Goal: Use online tool/utility: Utilize a website feature to perform a specific function

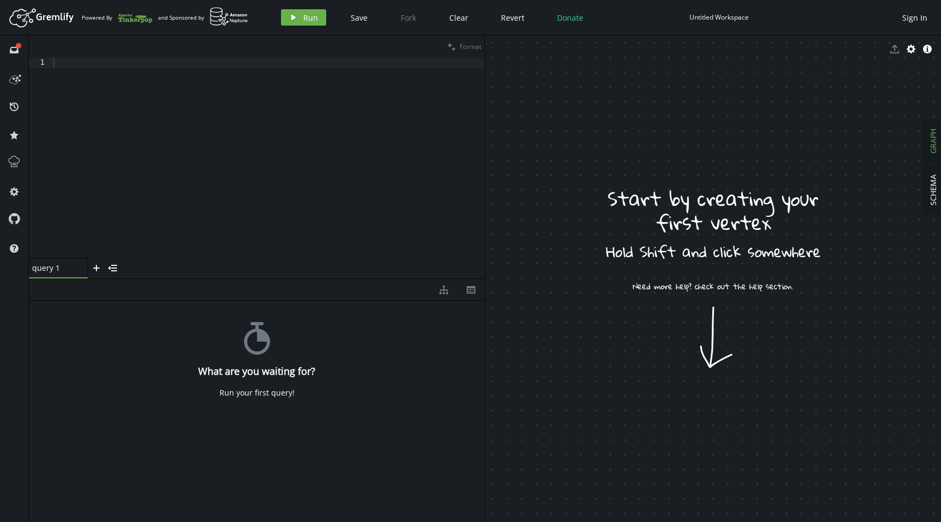
drag, startPoint x: 667, startPoint y: 358, endPoint x: 686, endPoint y: 374, distance: 24.7
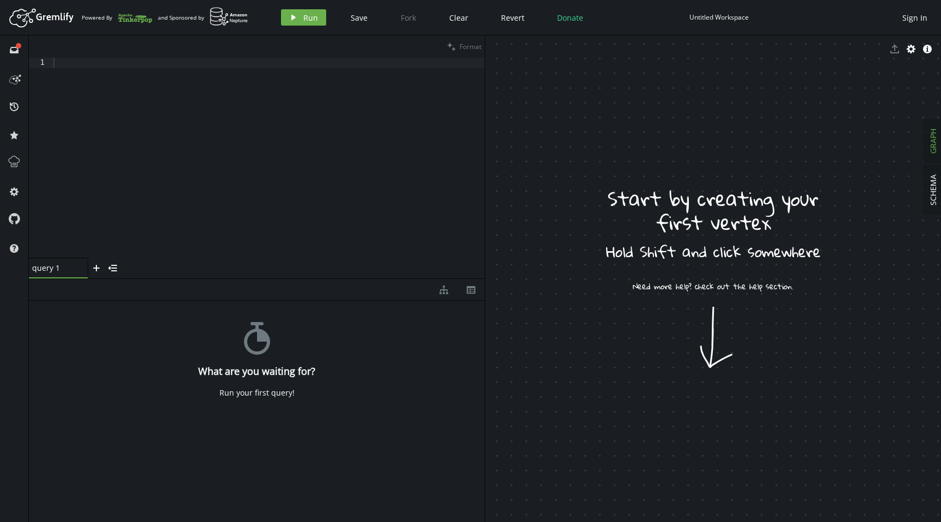
click at [926, 132] on button "GRAPH" at bounding box center [932, 141] width 19 height 42
drag, startPoint x: 723, startPoint y: 279, endPoint x: 723, endPoint y: 377, distance: 97.4
drag, startPoint x: 634, startPoint y: 332, endPoint x: 753, endPoint y: 432, distance: 156.1
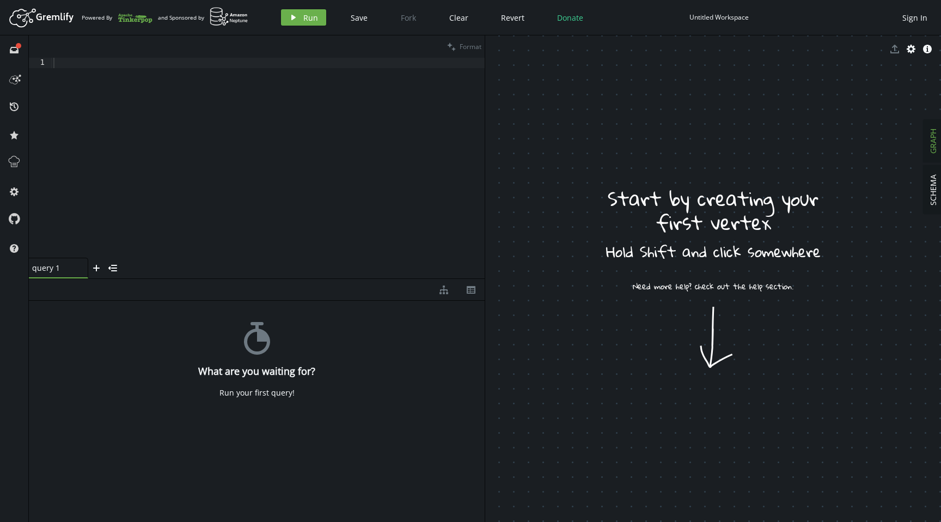
drag, startPoint x: 753, startPoint y: 432, endPoint x: 806, endPoint y: 335, distance: 110.6
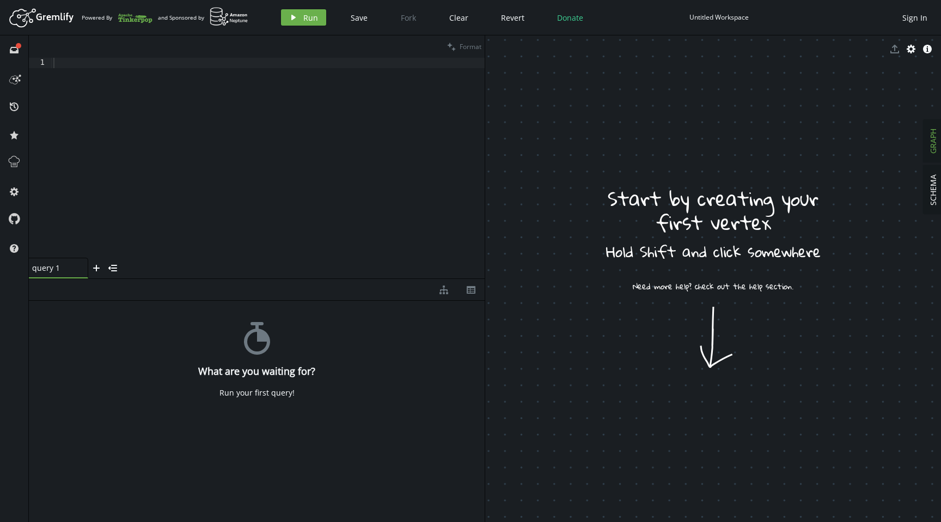
click at [268, 394] on div "Run your first query!" at bounding box center [256, 393] width 75 height 10
click at [274, 206] on div at bounding box center [267, 168] width 433 height 221
type textarea "g.V()"
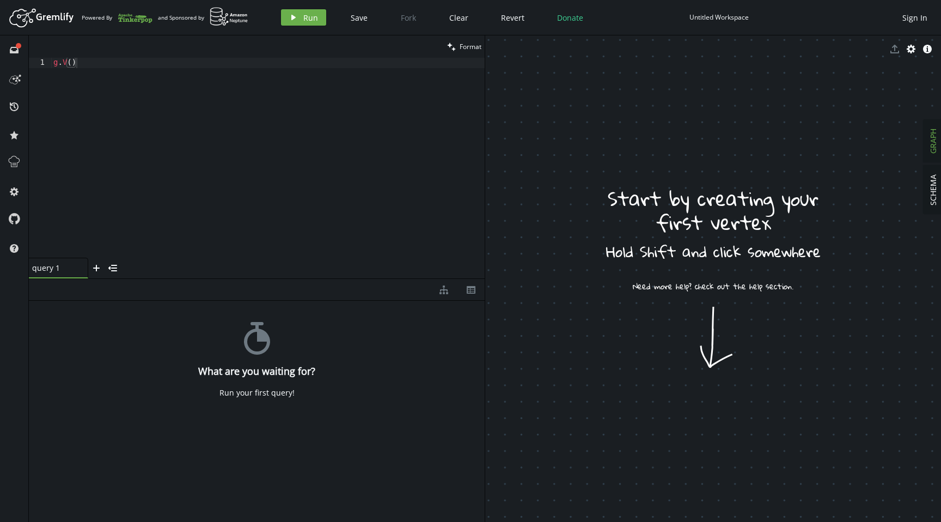
drag, startPoint x: 713, startPoint y: 277, endPoint x: 777, endPoint y: 303, distance: 68.6
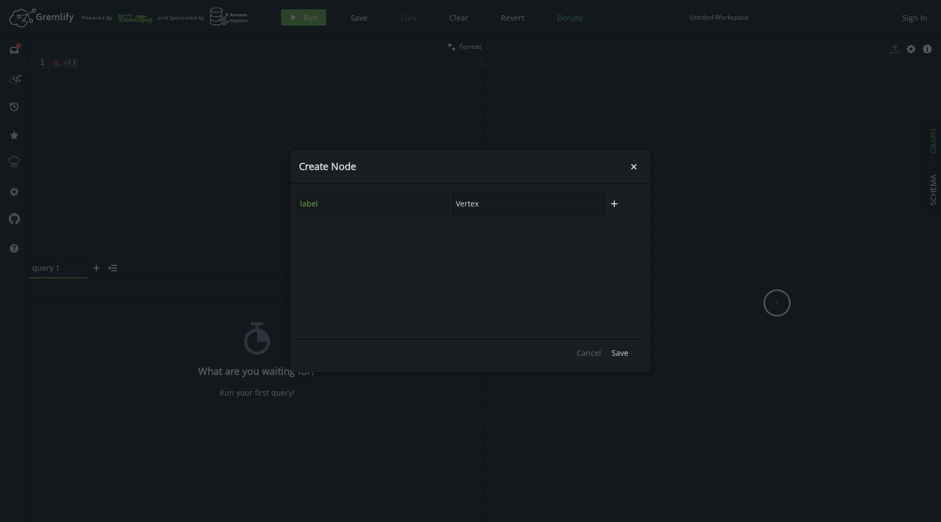
click at [507, 207] on input "Vertex" at bounding box center [528, 203] width 153 height 23
click at [484, 206] on input "Vertex" at bounding box center [528, 203] width 153 height 23
click at [615, 206] on icon "button" at bounding box center [614, 203] width 7 height 7
click at [378, 239] on input "text" at bounding box center [373, 233] width 153 height 23
click at [505, 204] on input "Vertex" at bounding box center [528, 203] width 153 height 23
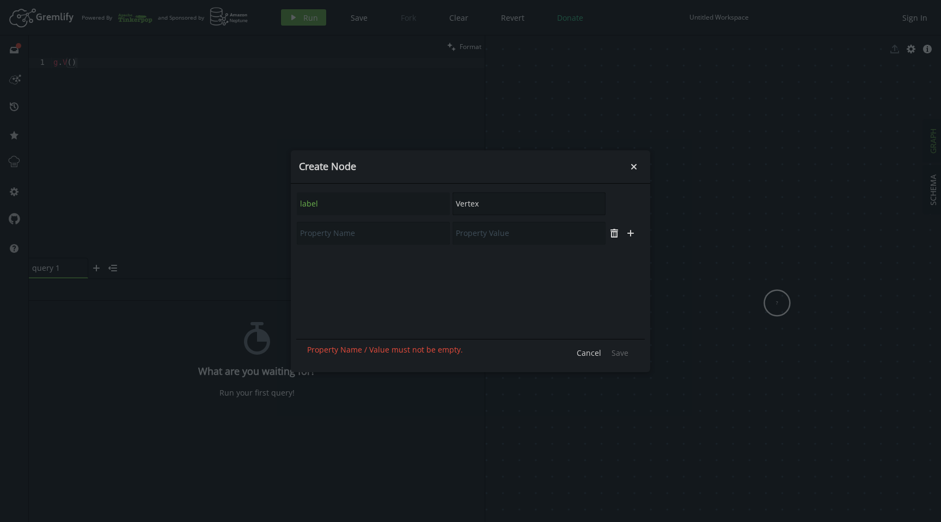
drag, startPoint x: 505, startPoint y: 204, endPoint x: 472, endPoint y: 204, distance: 33.2
click at [472, 204] on input "Vertex" at bounding box center [528, 203] width 153 height 23
click at [558, 203] on input "text" at bounding box center [528, 203] width 153 height 23
type input "Vertex"
click at [620, 205] on button "plus" at bounding box center [614, 203] width 16 height 16
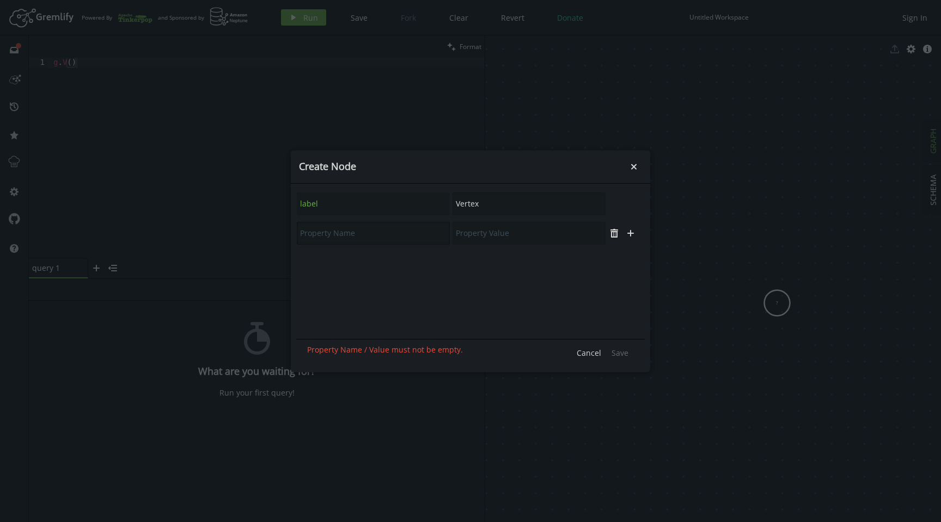
click at [373, 229] on input "text" at bounding box center [373, 233] width 153 height 23
click at [588, 346] on button "Cancel" at bounding box center [588, 353] width 35 height 16
click at [635, 169] on icon "small-cross" at bounding box center [633, 166] width 11 height 11
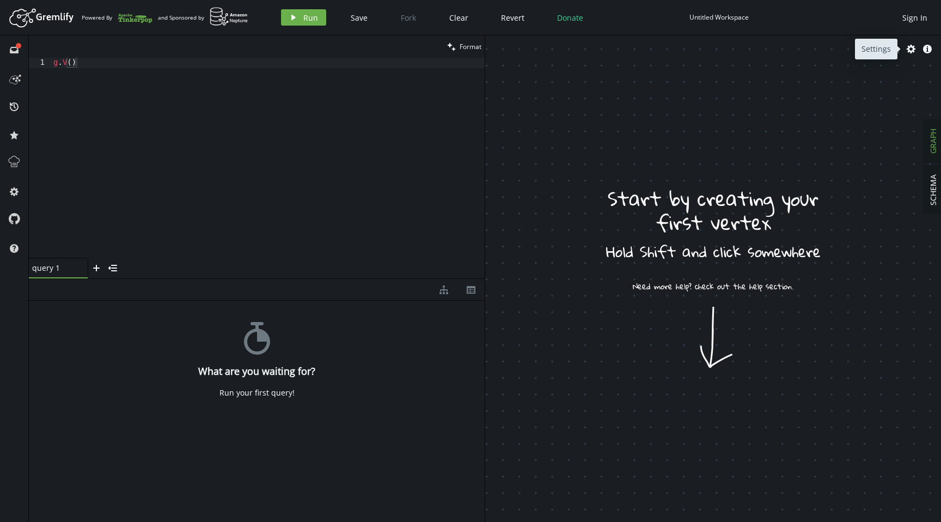
click at [894, 51] on span "export" at bounding box center [894, 49] width 16 height 16
click at [911, 52] on icon "button" at bounding box center [910, 49] width 9 height 9
click at [934, 196] on span "SCHEMA" at bounding box center [933, 189] width 10 height 31
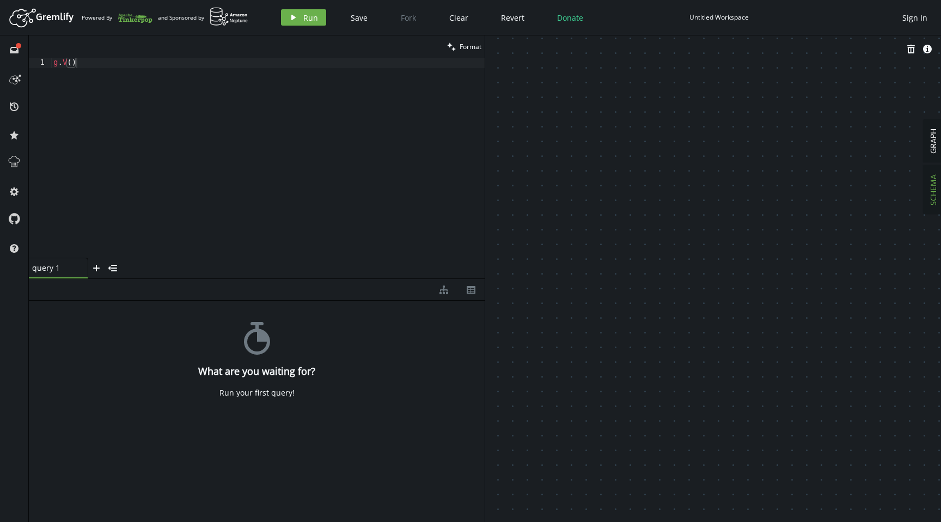
drag, startPoint x: 750, startPoint y: 175, endPoint x: 799, endPoint y: 185, distance: 50.1
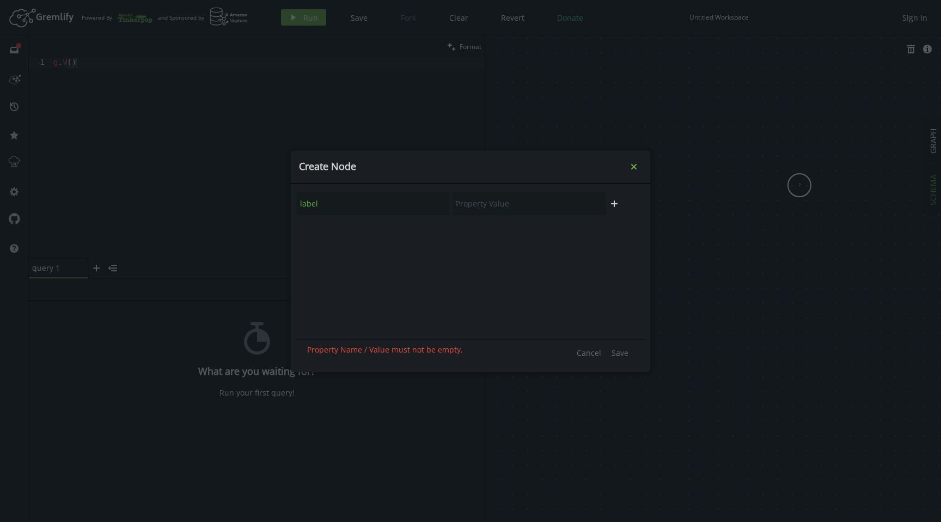
click at [636, 163] on icon "small-cross" at bounding box center [633, 166] width 11 height 11
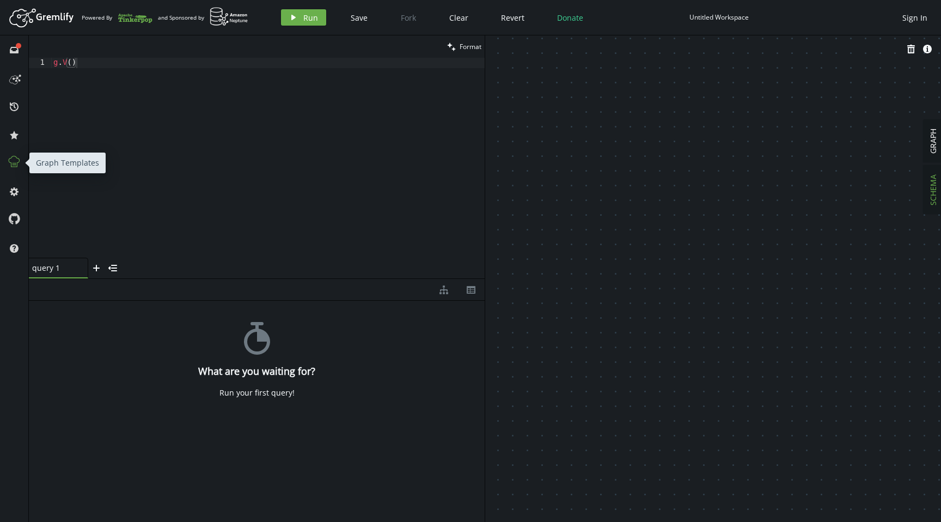
click at [9, 169] on button at bounding box center [13, 162] width 17 height 17
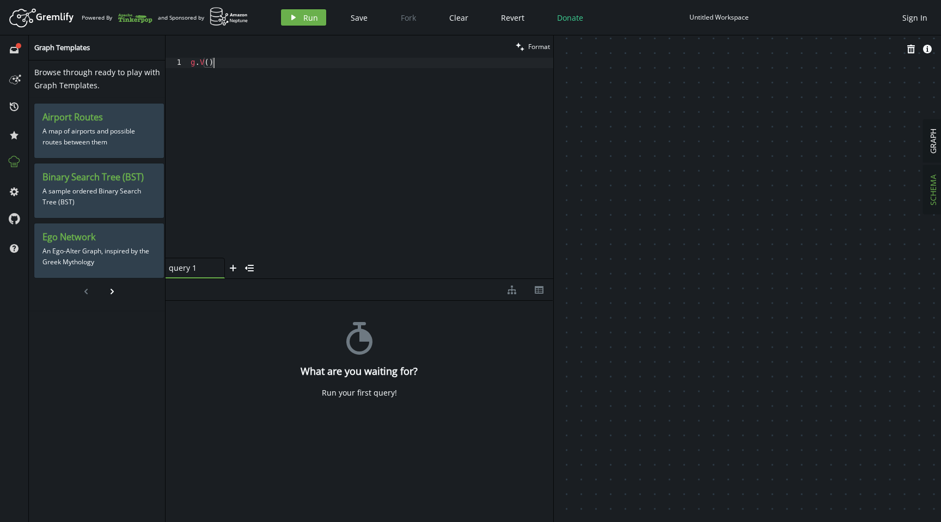
click at [240, 160] on div "g . V ( )" at bounding box center [370, 168] width 365 height 220
click at [717, 17] on div "Untitled Workspace" at bounding box center [718, 17] width 59 height 8
click at [931, 145] on span "GRAPH" at bounding box center [933, 140] width 10 height 25
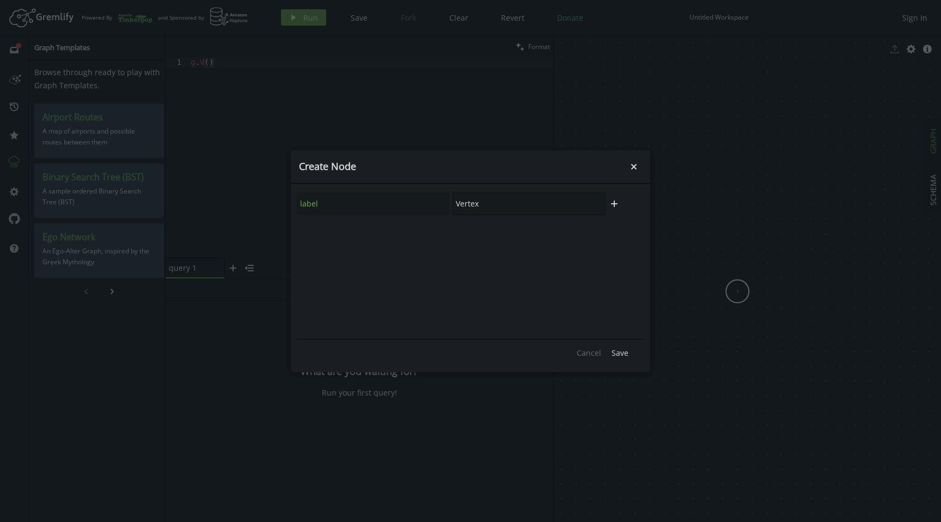
click at [493, 207] on input "Vertex" at bounding box center [528, 203] width 153 height 23
click at [612, 203] on icon "button" at bounding box center [614, 203] width 7 height 7
click at [627, 235] on icon "plus" at bounding box center [630, 233] width 9 height 9
click at [526, 209] on input "Vertex" at bounding box center [528, 203] width 153 height 23
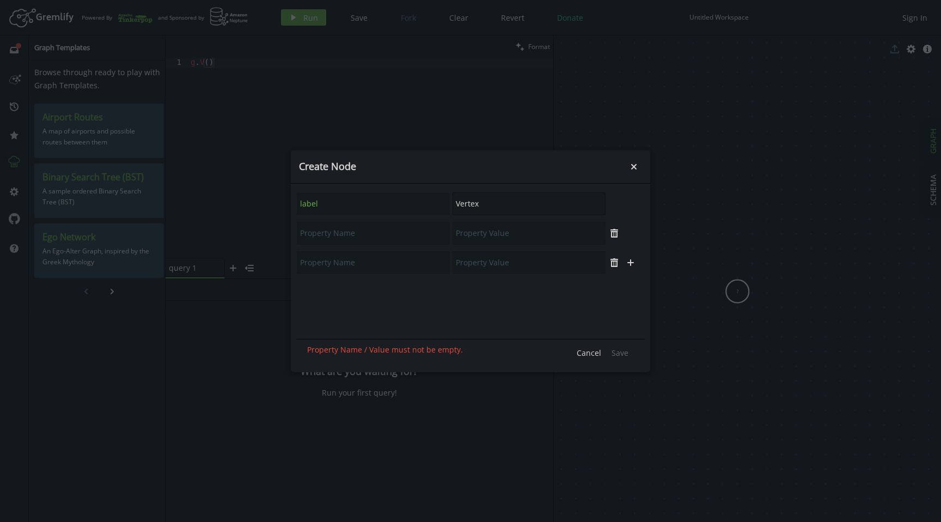
click at [526, 209] on input "Vertex" at bounding box center [528, 203] width 153 height 23
click at [477, 207] on input "Vertex" at bounding box center [528, 203] width 153 height 23
click at [524, 211] on input "Vertex" at bounding box center [528, 203] width 153 height 23
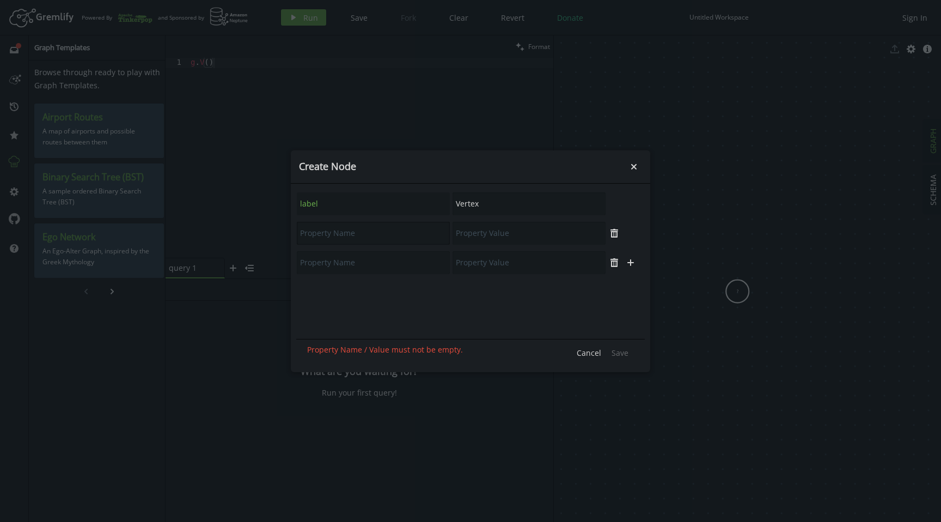
click at [415, 228] on input "text" at bounding box center [373, 233] width 153 height 23
click at [631, 167] on icon "Close" at bounding box center [633, 165] width 5 height 5
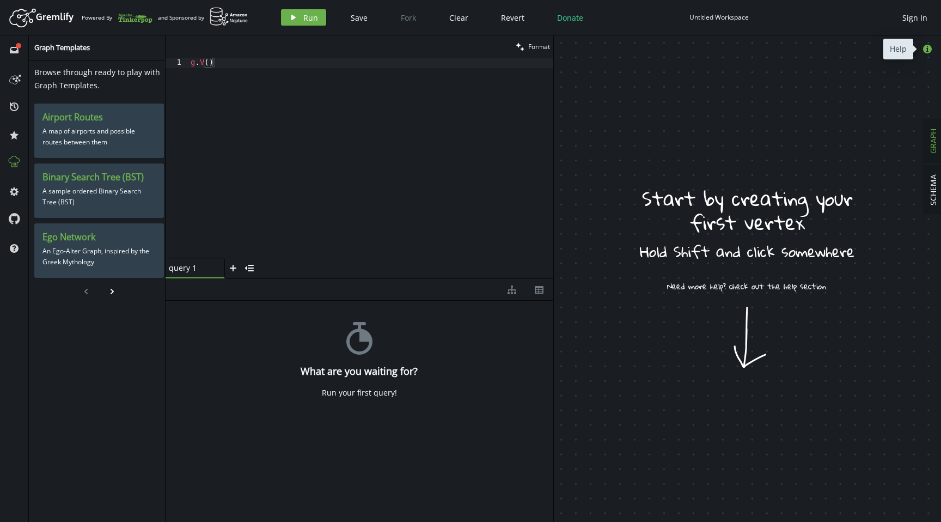
click at [924, 51] on icon "button" at bounding box center [927, 49] width 9 height 9
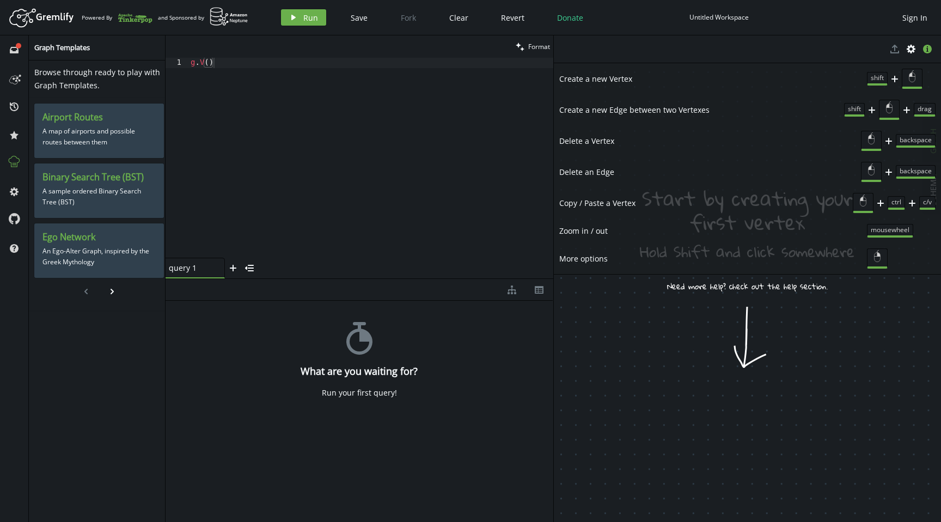
click at [878, 114] on div "shift plus plus drag" at bounding box center [889, 110] width 91 height 20
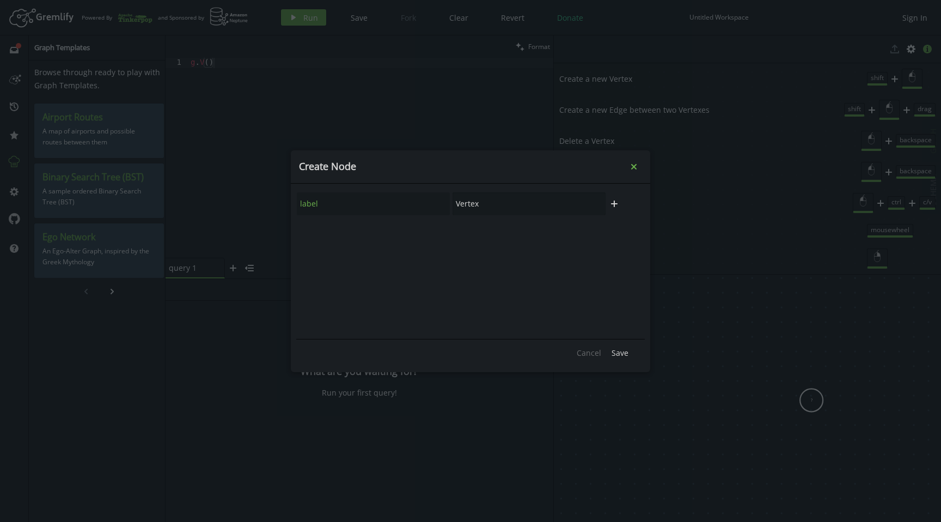
click at [634, 164] on icon "Close" at bounding box center [633, 165] width 5 height 5
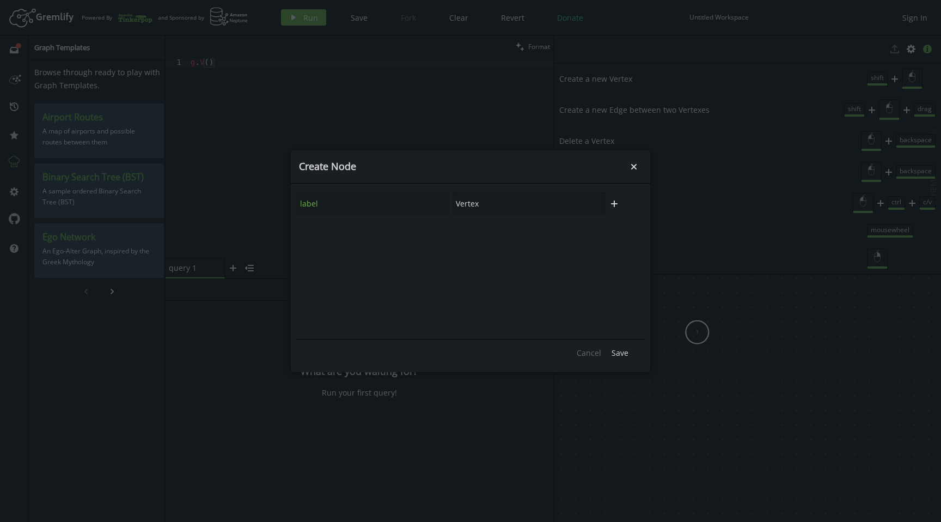
click at [697, 332] on body "Artboard Created with Sketch. Powered By and Sponsored by play Run Save Fork Cl…" at bounding box center [470, 261] width 941 height 522
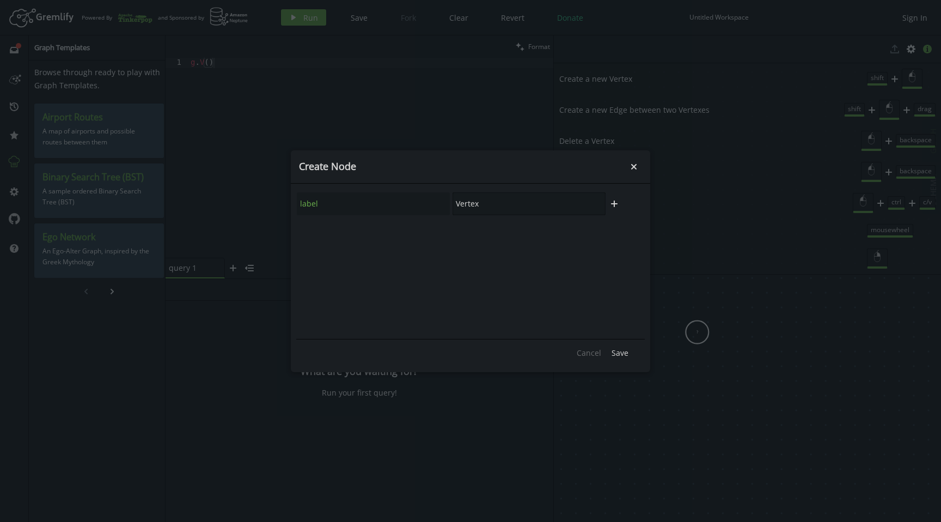
click at [541, 208] on input "Vertex" at bounding box center [528, 203] width 153 height 23
type input "Department"
click at [615, 200] on icon "plus" at bounding box center [614, 203] width 9 height 9
click at [400, 227] on input "text" at bounding box center [373, 233] width 153 height 23
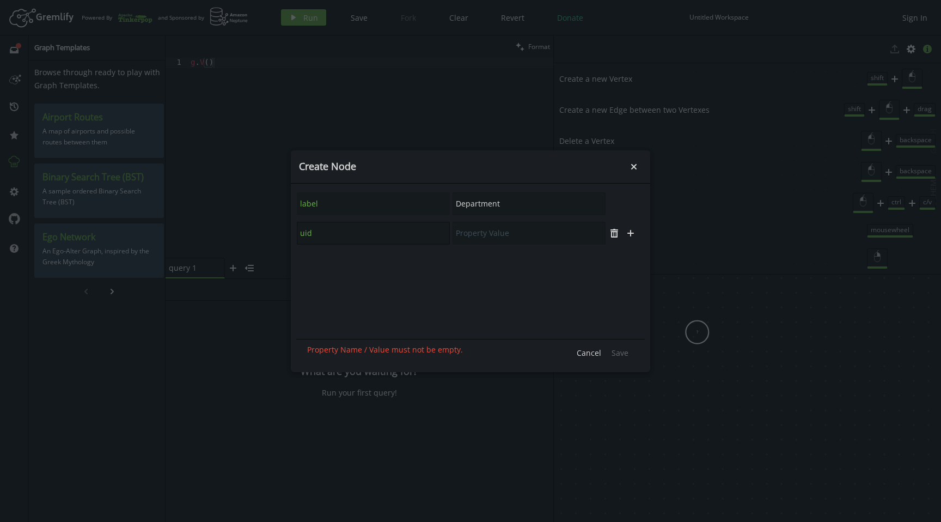
type input "uid"
click at [477, 242] on input "text" at bounding box center [528, 233] width 153 height 23
type input "1"
click at [630, 346] on button "Save" at bounding box center [620, 353] width 28 height 16
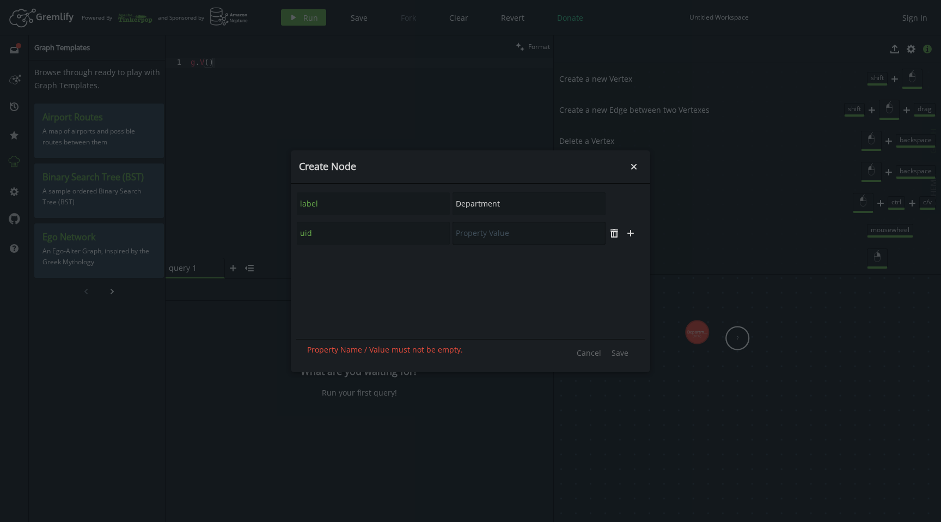
click at [490, 232] on input "text" at bounding box center [528, 233] width 153 height 23
type input "2"
click at [636, 235] on button "plus" at bounding box center [630, 233] width 16 height 16
click at [409, 252] on input "text" at bounding box center [373, 262] width 153 height 23
type input "sub_type"
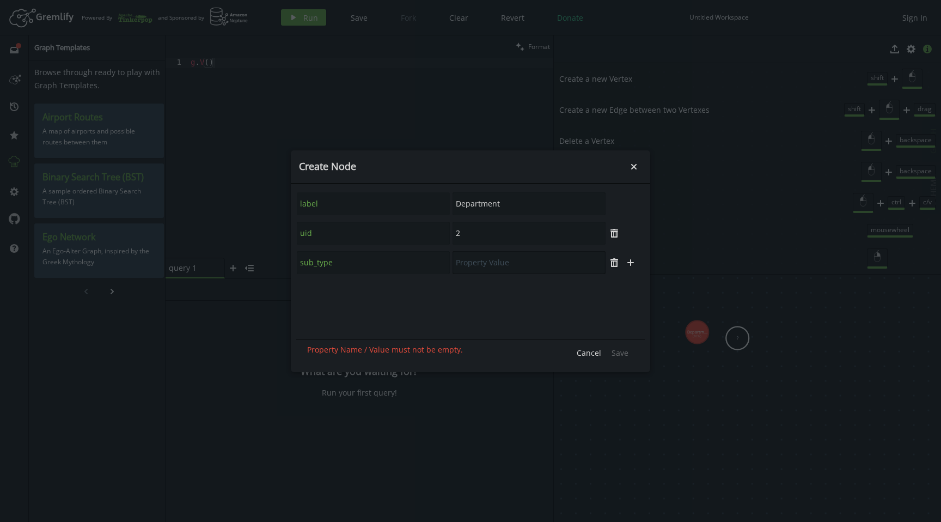
click at [488, 268] on input "text" at bounding box center [528, 262] width 153 height 23
type input "S"
type input "service"
click at [619, 351] on span "Save" at bounding box center [619, 352] width 17 height 10
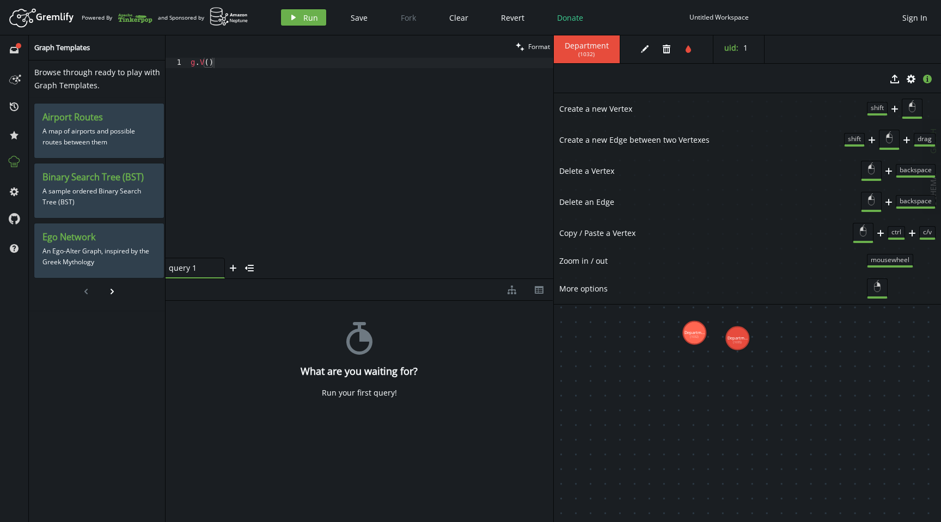
click at [635, 45] on div "edit trash tint" at bounding box center [669, 49] width 88 height 28
click at [638, 46] on button "edit" at bounding box center [644, 49] width 16 height 16
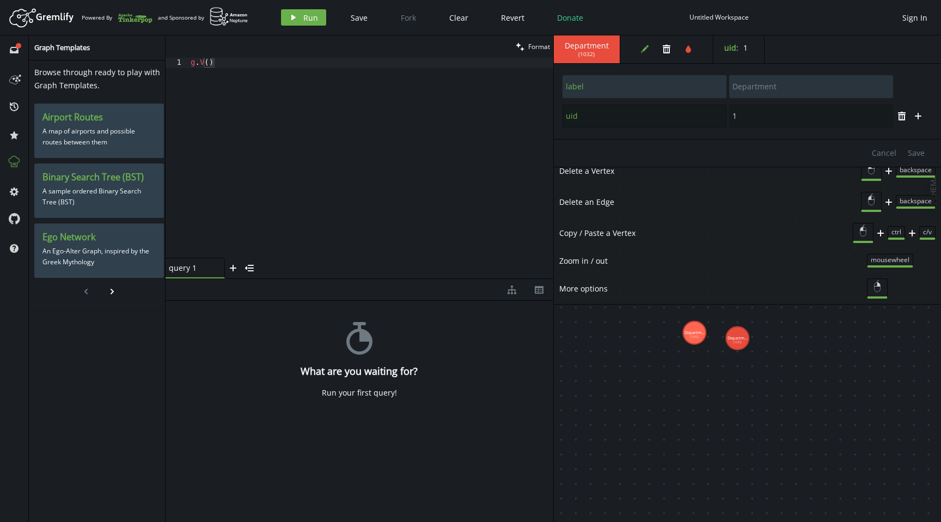
click at [707, 122] on input "uid" at bounding box center [644, 116] width 164 height 23
click at [917, 119] on icon "plus" at bounding box center [917, 116] width 9 height 9
click at [641, 149] on input "text" at bounding box center [644, 145] width 164 height 23
type input "sub_type"
click at [789, 152] on input "text" at bounding box center [811, 145] width 164 height 23
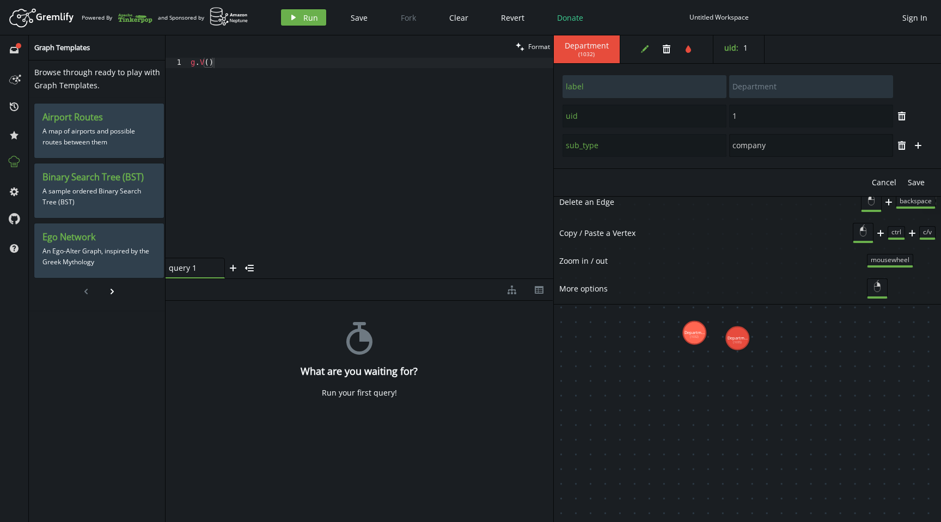
type input "company"
click at [887, 52] on div "Department ( 1032 ) edit trash tint uid : 1" at bounding box center [748, 49] width 388 height 28
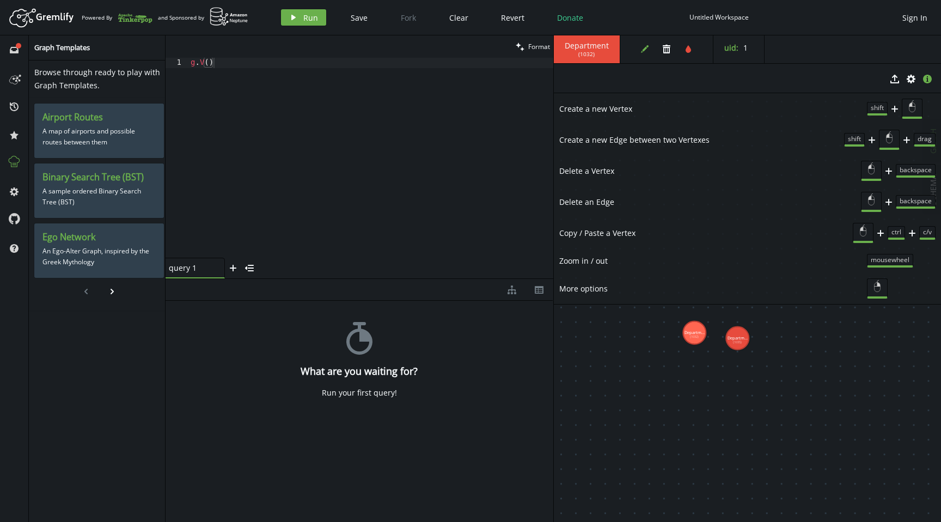
click at [639, 45] on button "edit" at bounding box center [644, 49] width 16 height 16
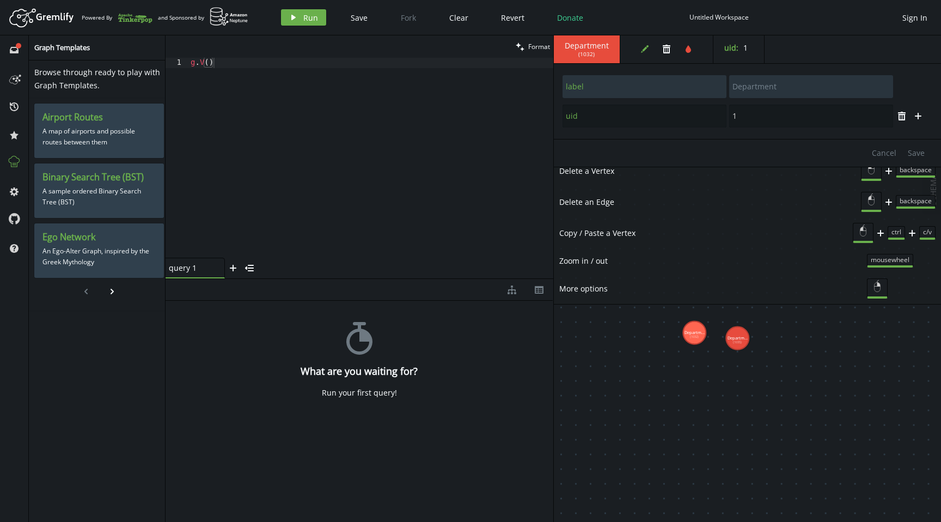
click at [590, 57] on span "( 1032 )" at bounding box center [586, 54] width 16 height 7
click at [685, 52] on icon "tint" at bounding box center [688, 49] width 9 height 9
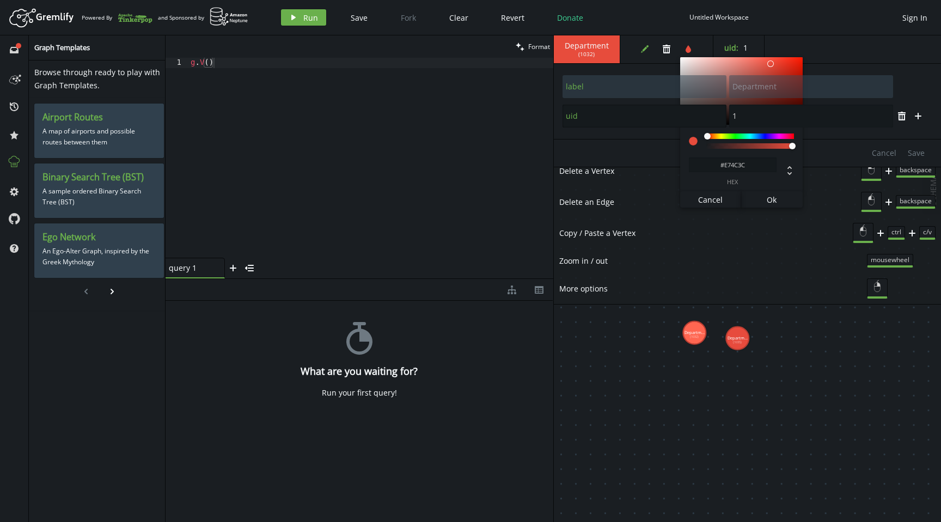
click at [604, 118] on input "uid" at bounding box center [644, 116] width 164 height 23
click at [611, 154] on div "Cancel Save" at bounding box center [748, 153] width 388 height 28
click at [916, 120] on icon "plus" at bounding box center [917, 116] width 9 height 9
click at [596, 151] on input "text" at bounding box center [644, 145] width 164 height 23
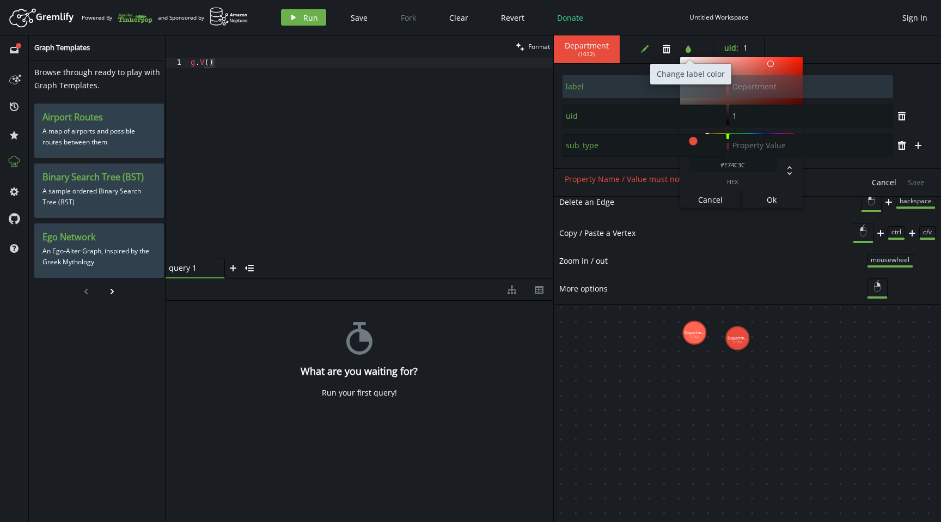
type input "sub_type"
click at [688, 51] on icon "button" at bounding box center [687, 49] width 5 height 8
click at [764, 198] on button "Ok" at bounding box center [772, 199] width 62 height 16
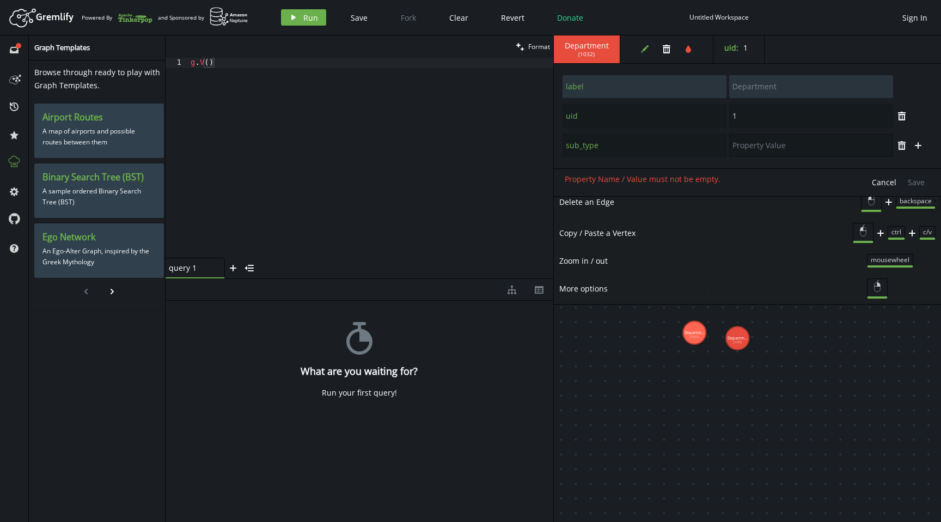
click at [780, 149] on input "text" at bounding box center [811, 145] width 164 height 23
type input "company"
click at [598, 51] on div "Department ( 1032 )" at bounding box center [587, 49] width 66 height 28
type input "1"
click at [647, 51] on icon "edit" at bounding box center [644, 49] width 9 height 9
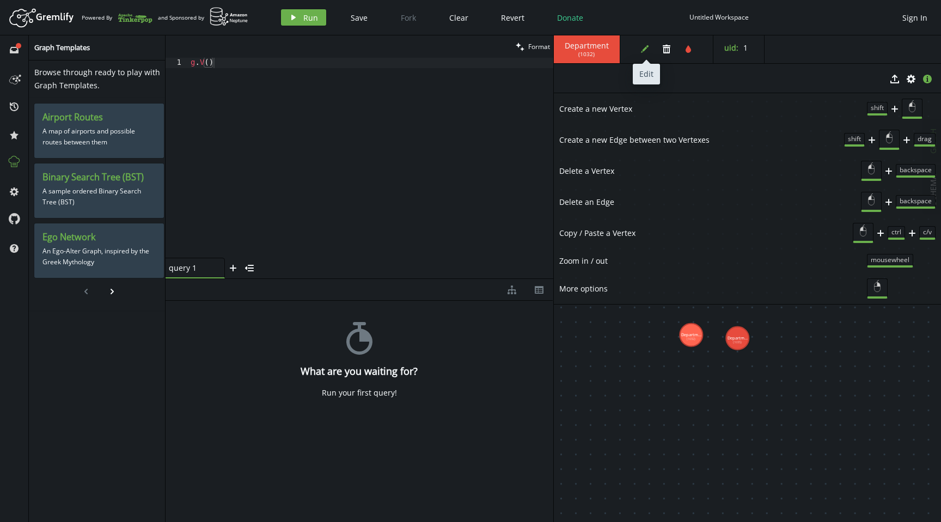
click at [647, 51] on icon "edit" at bounding box center [644, 49] width 9 height 9
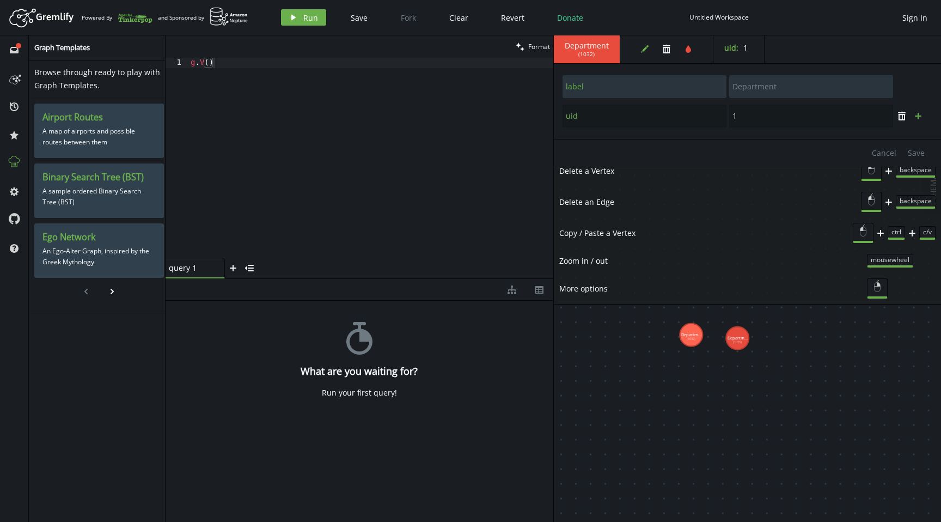
click at [918, 113] on icon "button" at bounding box center [918, 116] width 7 height 7
click at [716, 150] on input "text" at bounding box center [644, 145] width 164 height 23
type input "sub_type"
click at [782, 145] on input "text" at bounding box center [811, 145] width 164 height 23
click at [782, 145] on input "company" at bounding box center [811, 145] width 164 height 23
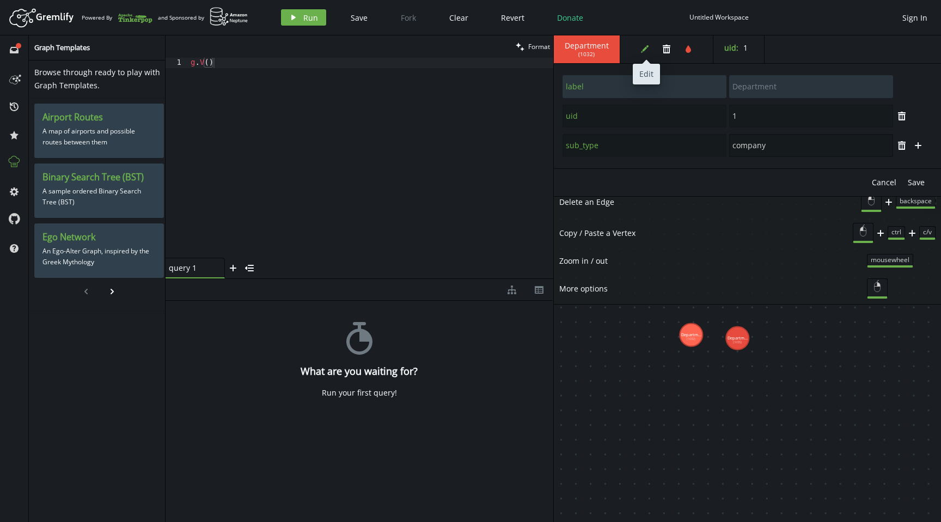
type input "company"
click at [648, 48] on button "edit" at bounding box center [644, 49] width 16 height 16
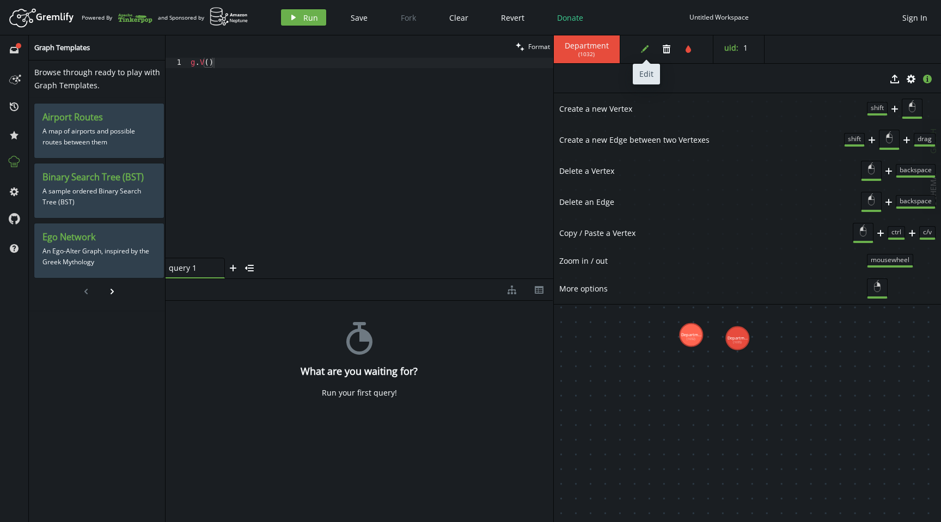
click at [636, 48] on button "edit" at bounding box center [644, 49] width 16 height 16
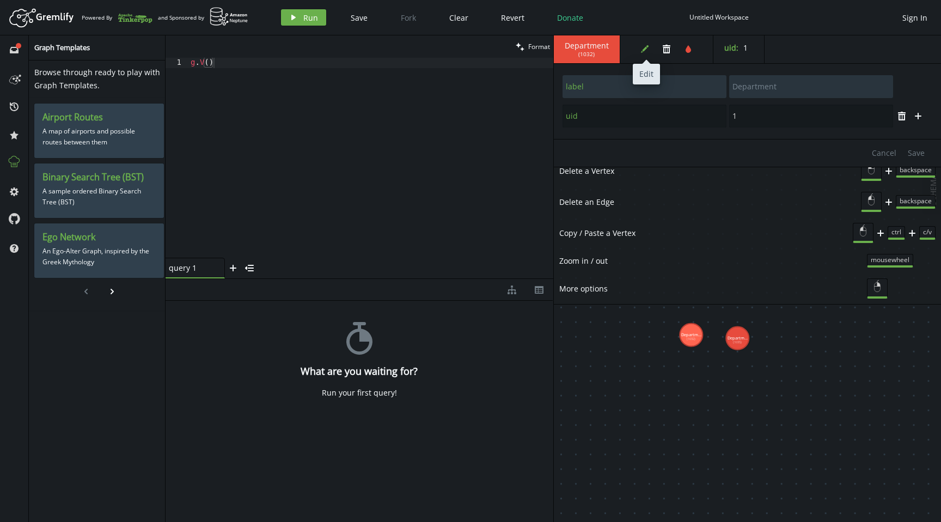
click at [636, 48] on button "edit" at bounding box center [644, 49] width 16 height 16
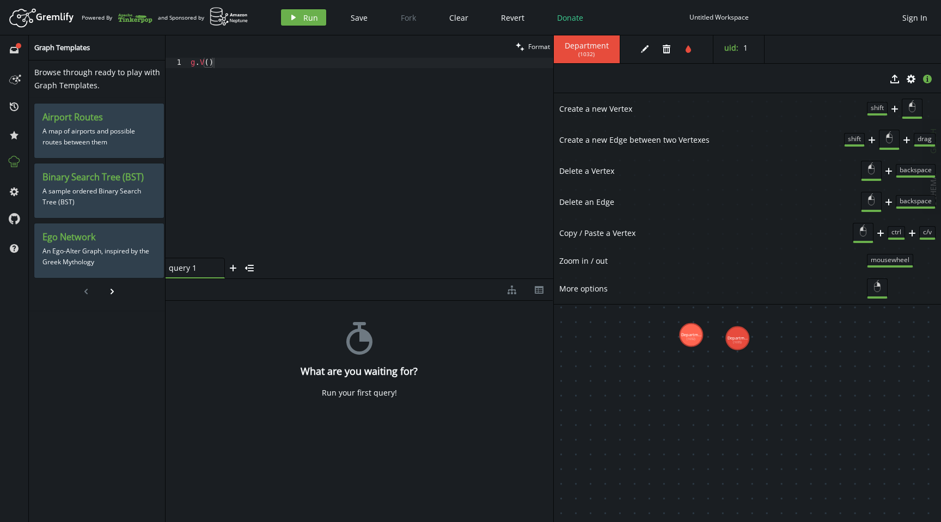
click at [660, 51] on button "trash" at bounding box center [666, 49] width 16 height 16
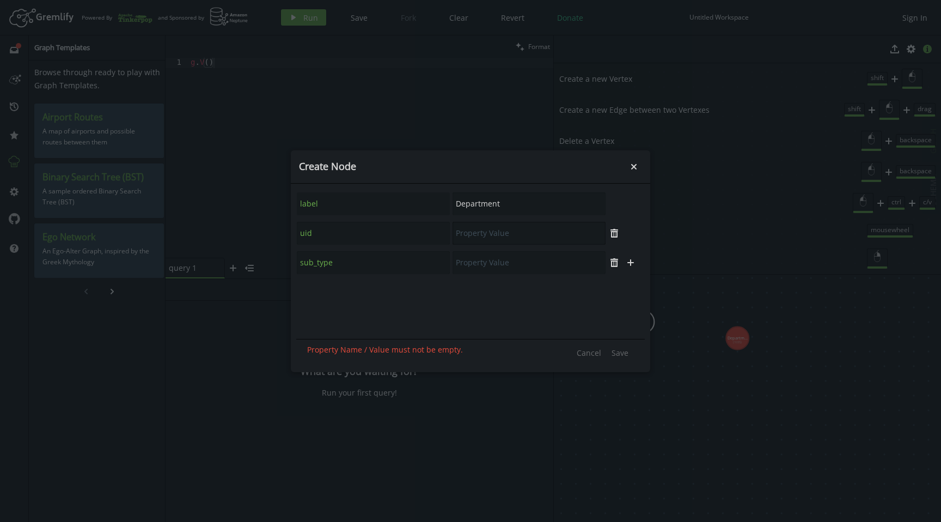
click at [484, 241] on input "text" at bounding box center [528, 233] width 153 height 23
type input "1"
click at [490, 260] on input "text" at bounding box center [528, 262] width 153 height 23
type input "company"
click at [616, 357] on span "Save" at bounding box center [619, 352] width 17 height 10
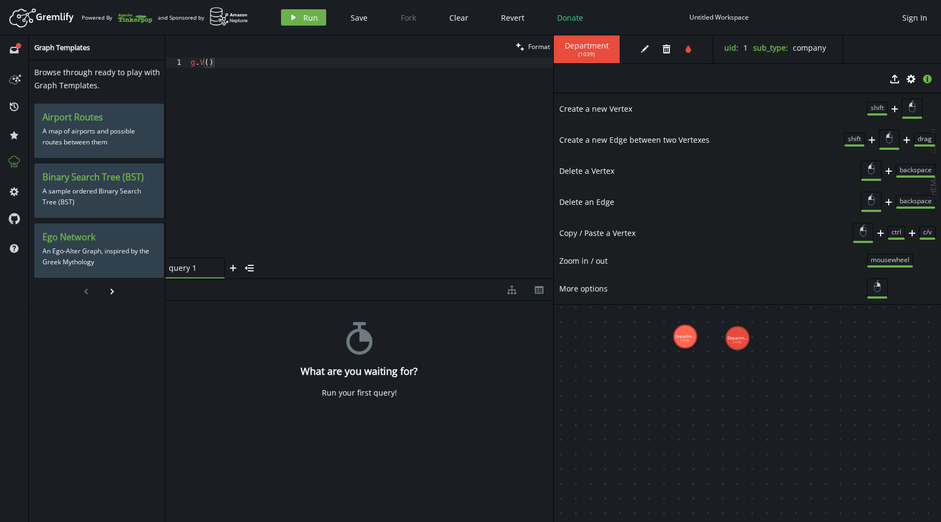
drag, startPoint x: 640, startPoint y: 325, endPoint x: 684, endPoint y: 336, distance: 46.1
drag, startPoint x: 684, startPoint y: 336, endPoint x: 735, endPoint y: 335, distance: 51.2
drag, startPoint x: 739, startPoint y: 333, endPoint x: 668, endPoint y: 333, distance: 71.3
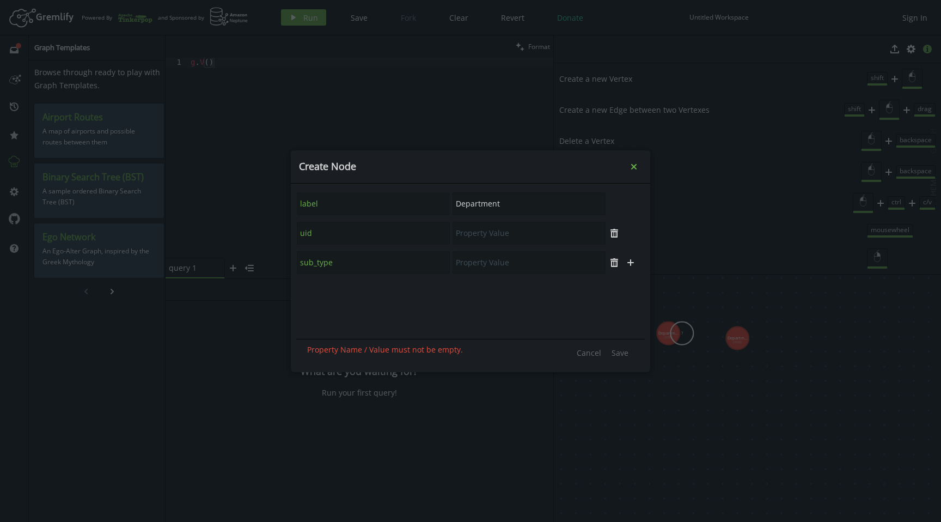
click at [631, 164] on icon "Close" at bounding box center [633, 165] width 5 height 5
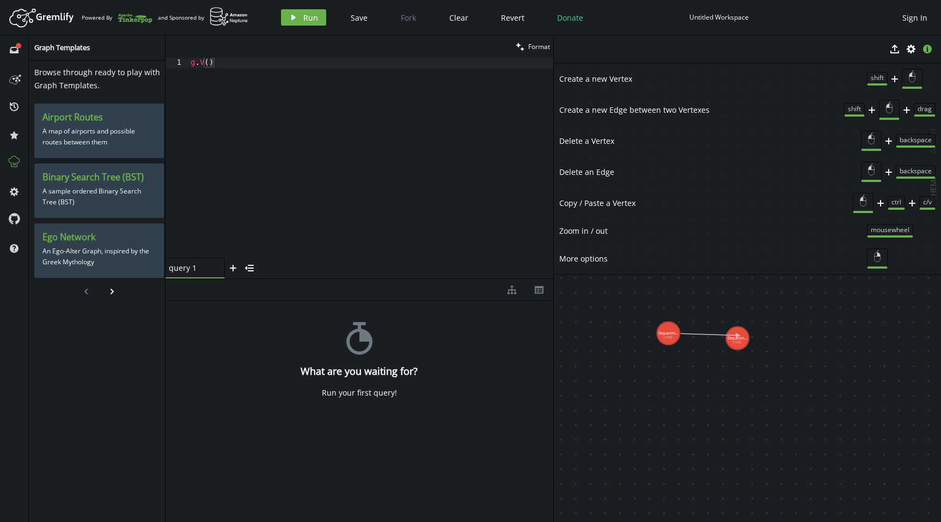
drag, startPoint x: 668, startPoint y: 327, endPoint x: 736, endPoint y: 336, distance: 68.7
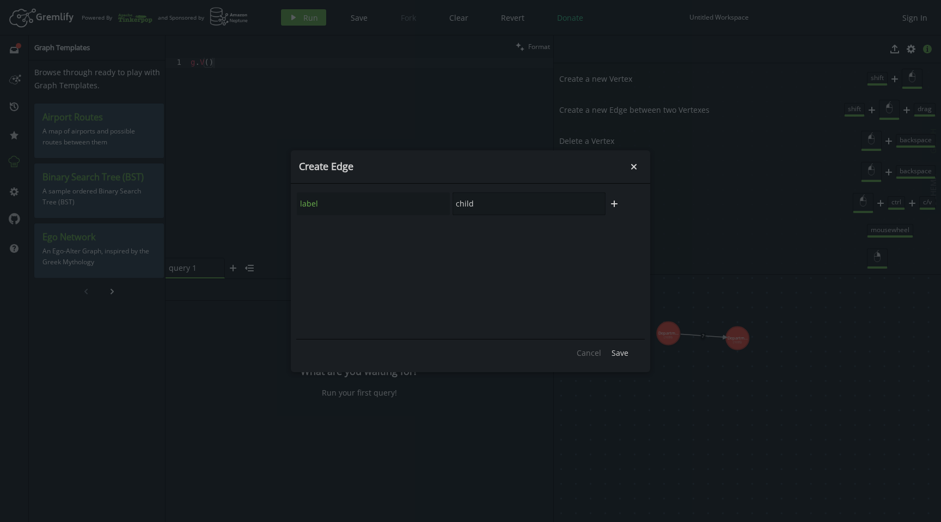
click at [497, 205] on input "child" at bounding box center [528, 203] width 153 height 23
type input "department_link"
click at [616, 355] on span "Save" at bounding box center [619, 352] width 17 height 10
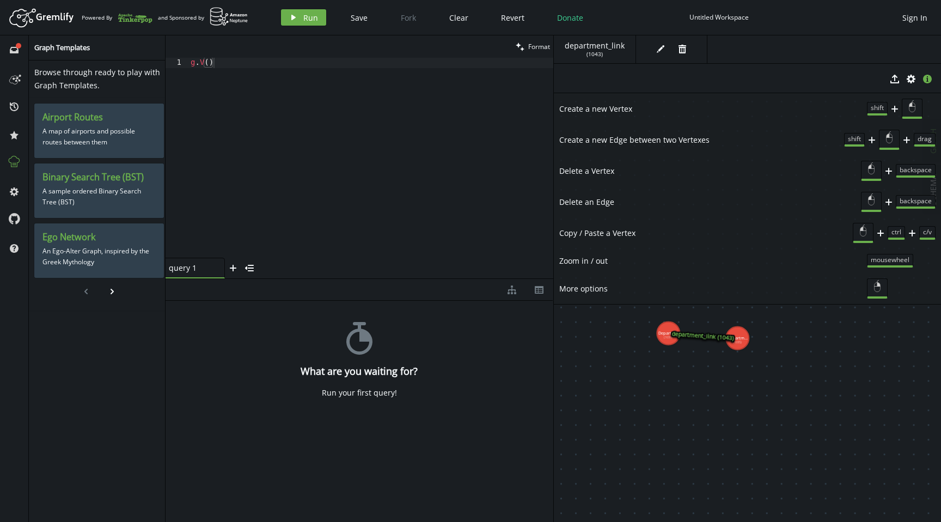
click at [277, 124] on div "g . V ( )" at bounding box center [370, 168] width 365 height 220
click at [11, 50] on icon "inbox" at bounding box center [14, 50] width 9 height 9
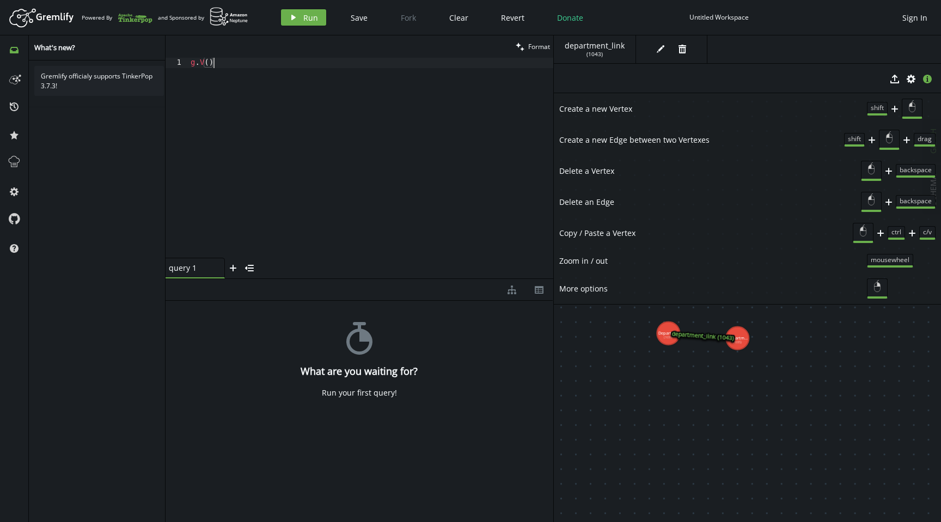
click at [222, 123] on div "g . V ( )" at bounding box center [370, 168] width 365 height 220
click at [15, 47] on icon at bounding box center [14, 50] width 9 height 7
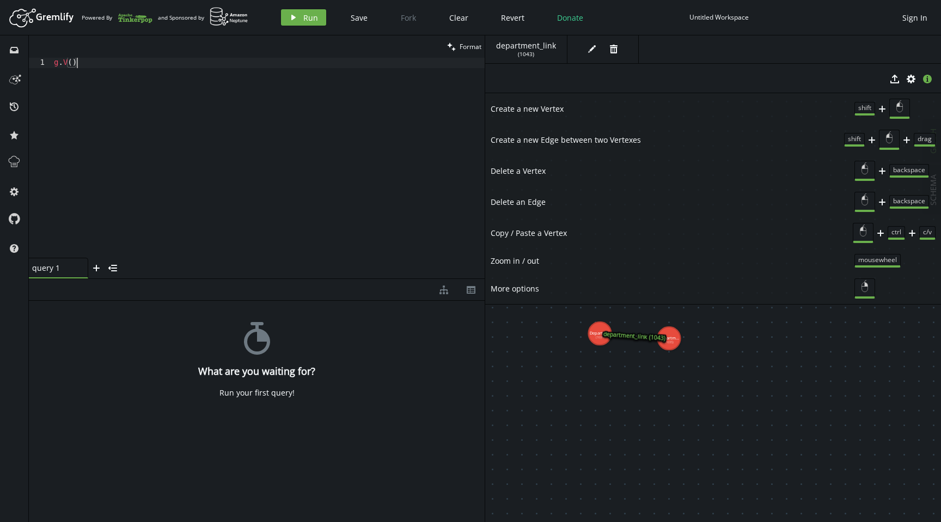
click at [101, 77] on div "g . V ( )" at bounding box center [268, 168] width 433 height 220
drag, startPoint x: 671, startPoint y: 336, endPoint x: 805, endPoint y: 334, distance: 133.4
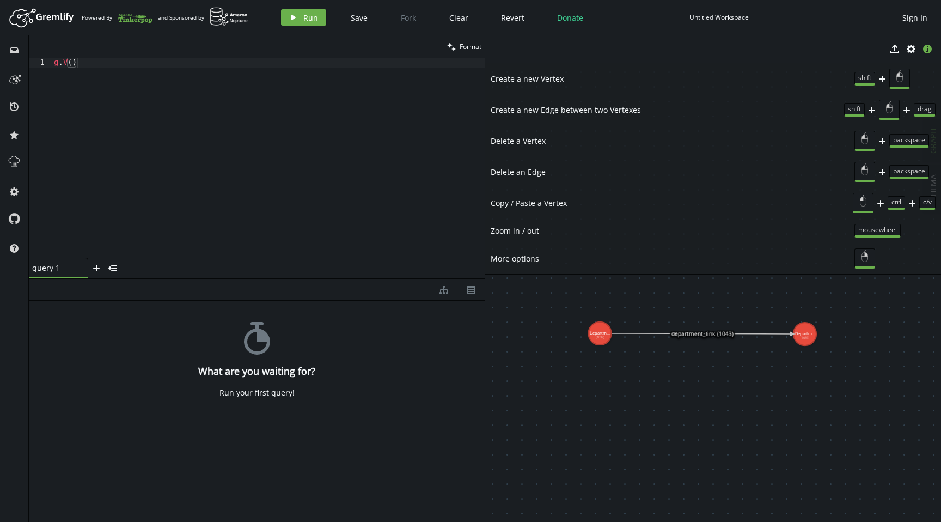
click at [305, 173] on div "g . V ( )" at bounding box center [268, 168] width 433 height 220
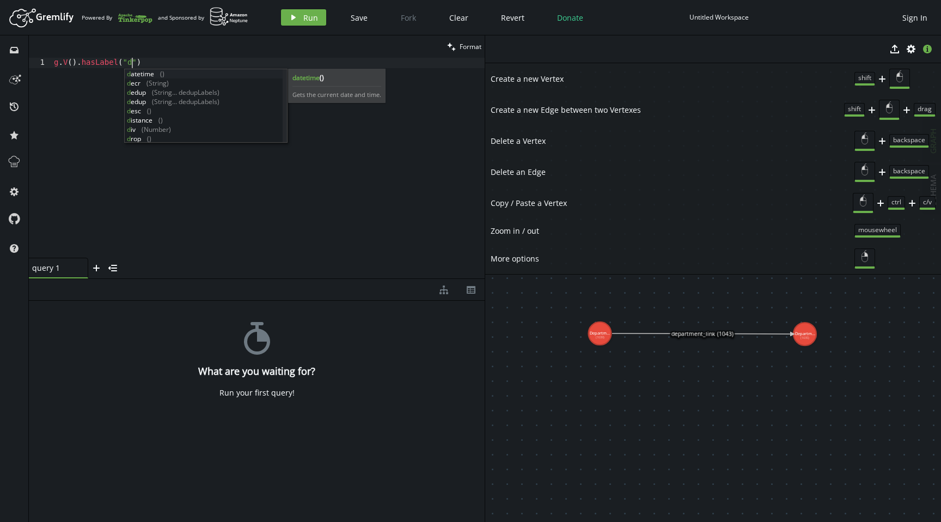
scroll to position [0, 77]
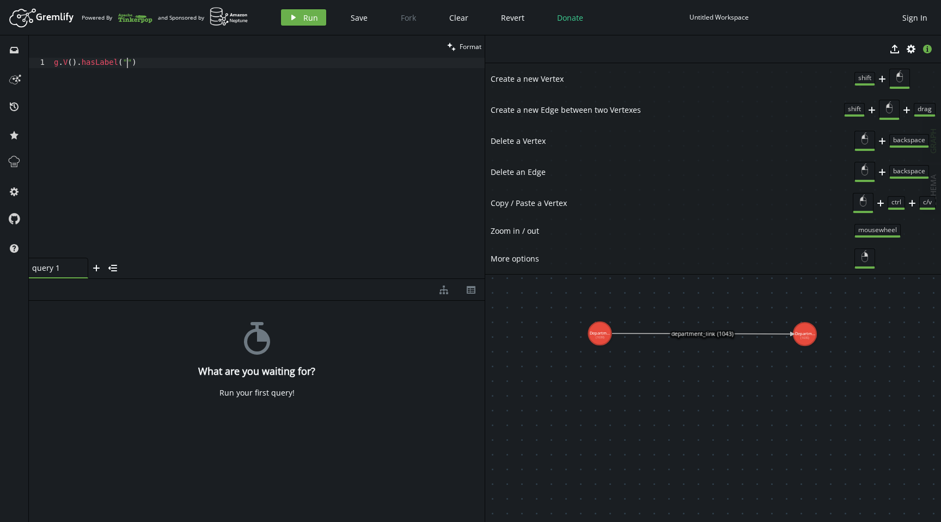
click at [137, 102] on div "g . V ( ) . hasLabel ( "" )" at bounding box center [268, 168] width 433 height 220
drag, startPoint x: 137, startPoint y: 102, endPoint x: 16, endPoint y: 50, distance: 132.2
click at [16, 50] on div "inbox history star cog help clean Format g.V().hasLabel("") 1 g . V ( ) . hasLa…" at bounding box center [470, 278] width 941 height 486
paste textarea ".iterate("
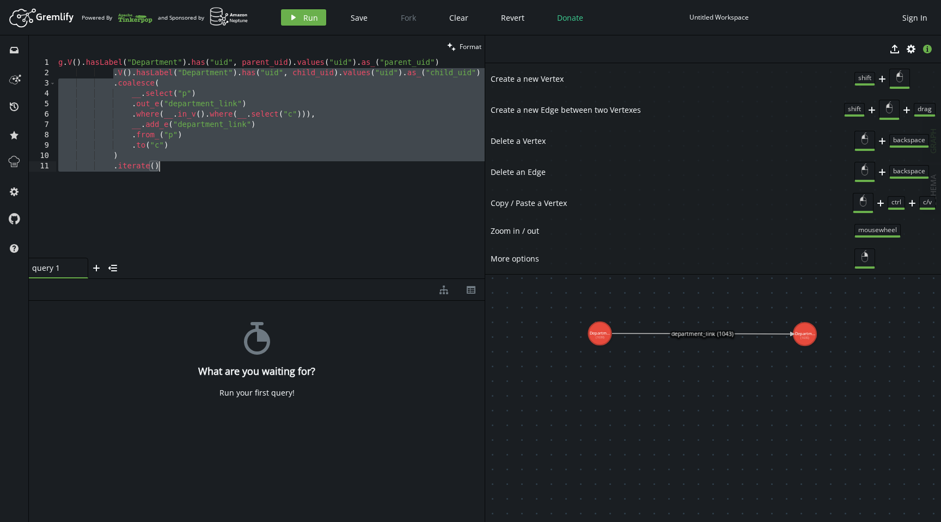
drag, startPoint x: 114, startPoint y: 72, endPoint x: 211, endPoint y: 171, distance: 139.0
click at [211, 171] on div "g . V ( ) . hasLabel ( "Department" ) . has ( "uid" , parent_uid ) . values ( "…" at bounding box center [270, 168] width 428 height 220
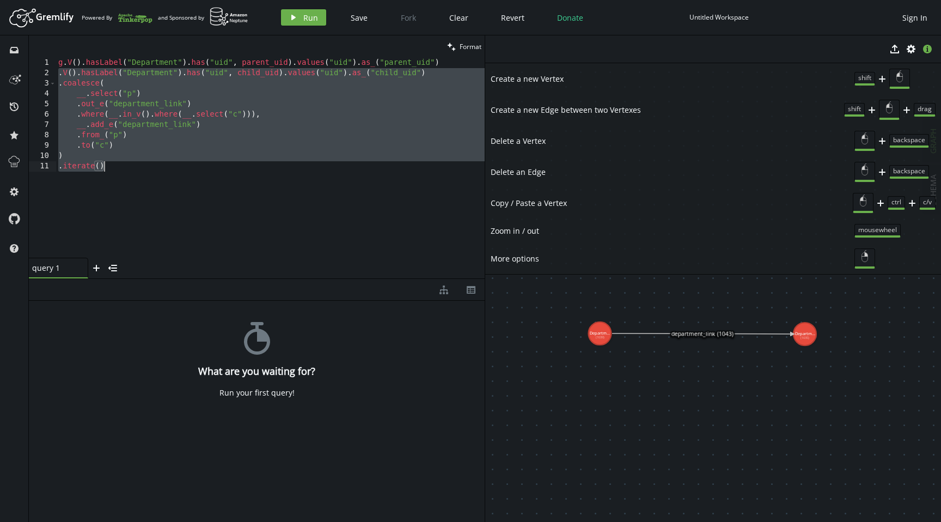
scroll to position [0, 45]
click at [211, 171] on div "g . V ( ) . hasLabel ( "Department" ) . has ( "uid" , parent_uid ) . values ( "…" at bounding box center [270, 168] width 428 height 220
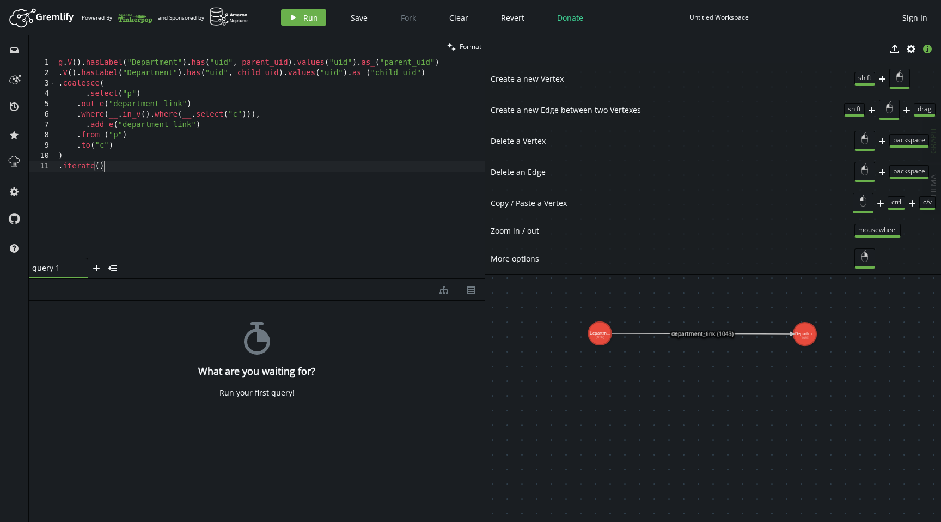
click at [270, 65] on div "g . V ( ) . hasLabel ( "Department" ) . has ( "uid" , parent_uid ) . values ( "…" at bounding box center [270, 168] width 428 height 220
click at [257, 73] on div "g . V ( ) . hasLabel ( "Department" ) . has ( "uid" , 1 ) . values ( "uid" ) . …" at bounding box center [270, 168] width 428 height 220
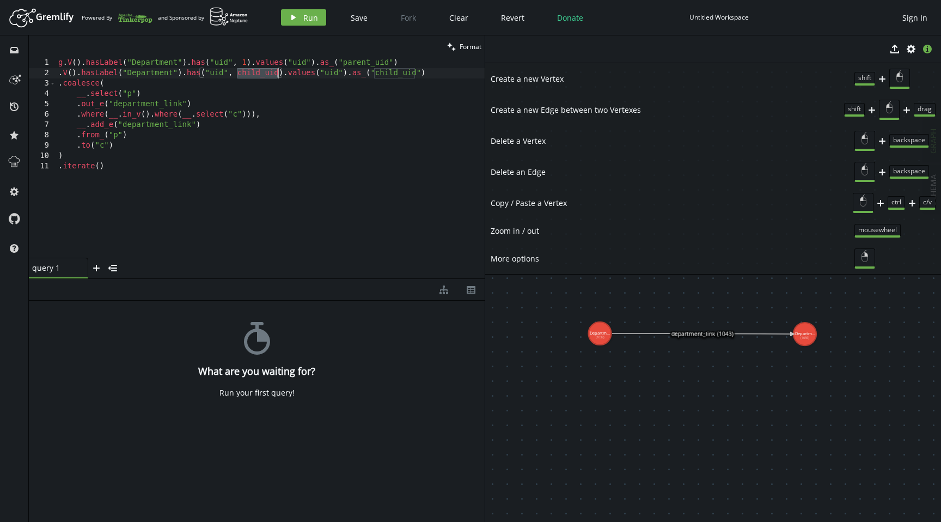
scroll to position [0, 183]
click at [312, 102] on div "g . V ( ) . hasLabel ( "Department" ) . has ( "uid" , 1 ) . values ( "uid" ) . …" at bounding box center [270, 168] width 428 height 220
click at [269, 81] on div "g . V ( ) . hasLabel ( "Department" ) . has ( "uid" , 1 ) . values ( "uid" ) . …" at bounding box center [270, 168] width 428 height 220
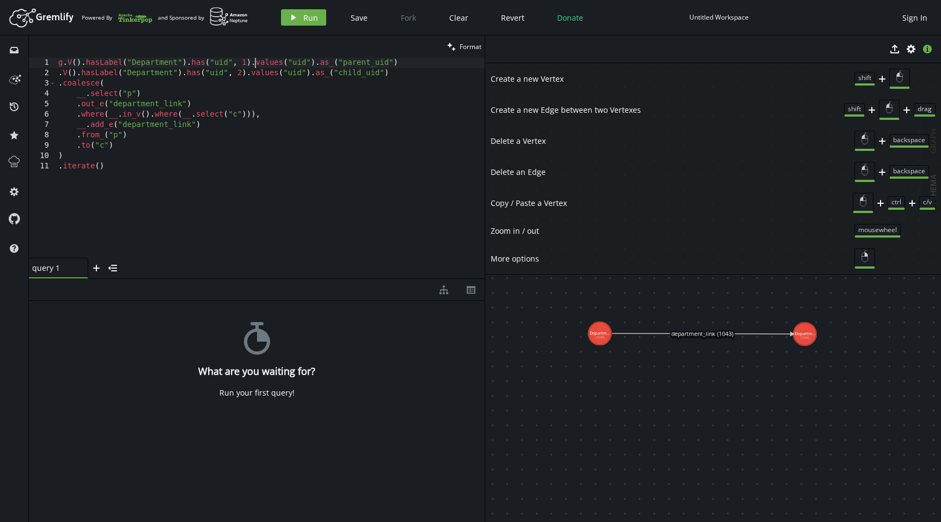
drag, startPoint x: 255, startPoint y: 66, endPoint x: 430, endPoint y: 66, distance: 174.2
click at [429, 66] on div "g . V ( ) . hasLabel ( "Department" ) . has ( "uid" , 1 ) . values ( "uid" ) . …" at bounding box center [270, 168] width 428 height 220
click at [250, 76] on div "g . V ( ) . hasLabel ( "Department" ) . has ( "uid" , 1 ) . as ( "p" ) . V ( ) …" at bounding box center [270, 168] width 428 height 220
drag, startPoint x: 250, startPoint y: 76, endPoint x: 413, endPoint y: 76, distance: 162.2
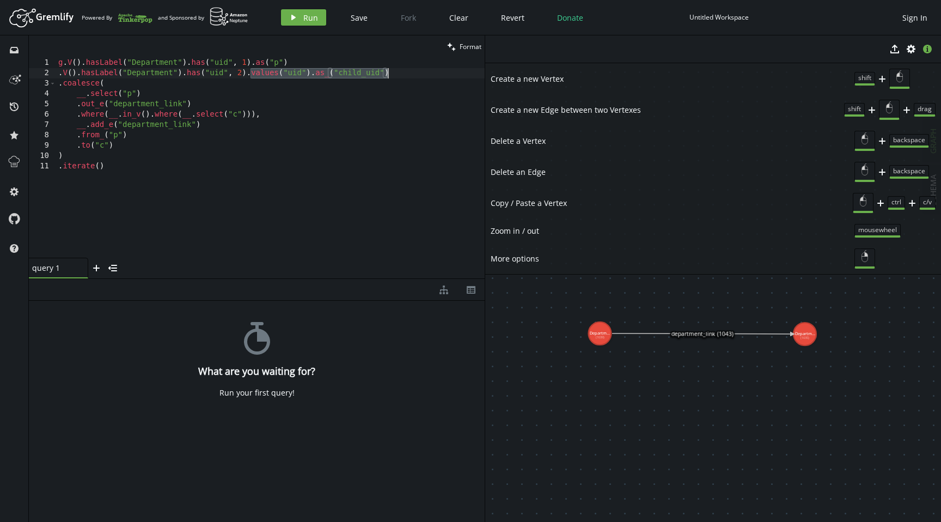
click at [413, 76] on div "g . V ( ) . hasLabel ( "Department" ) . has ( "uid" , 1 ) . as ( "p" ) . V ( ) …" at bounding box center [270, 168] width 428 height 220
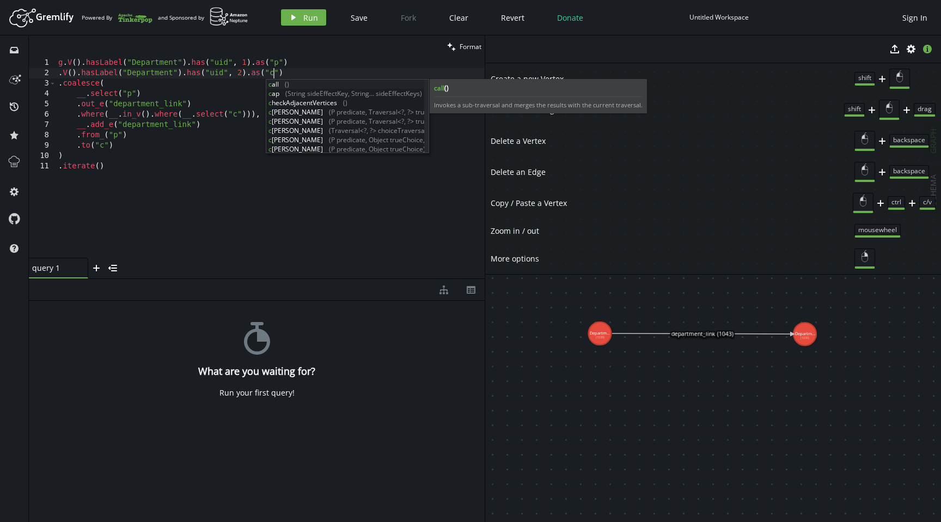
click at [226, 176] on div "g . V ( ) . hasLabel ( "Department" ) . has ( "uid" , 1 ) . as ( "p" ) . V ( ) …" at bounding box center [270, 168] width 428 height 220
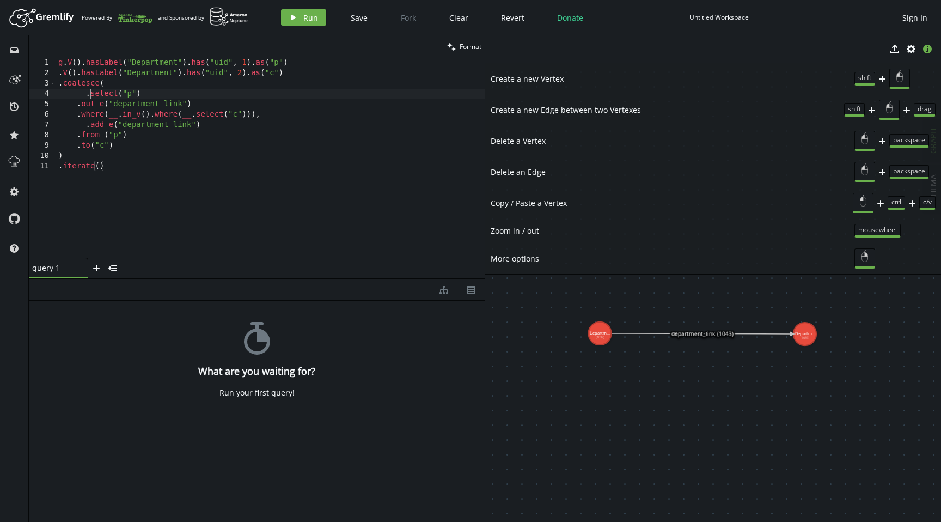
click at [89, 93] on div "g . V ( ) . hasLabel ( "Department" ) . has ( "uid" , 1 ) . as ( "p" ) . V ( ) …" at bounding box center [270, 168] width 428 height 220
click at [314, 17] on span "Run" at bounding box center [310, 18] width 15 height 10
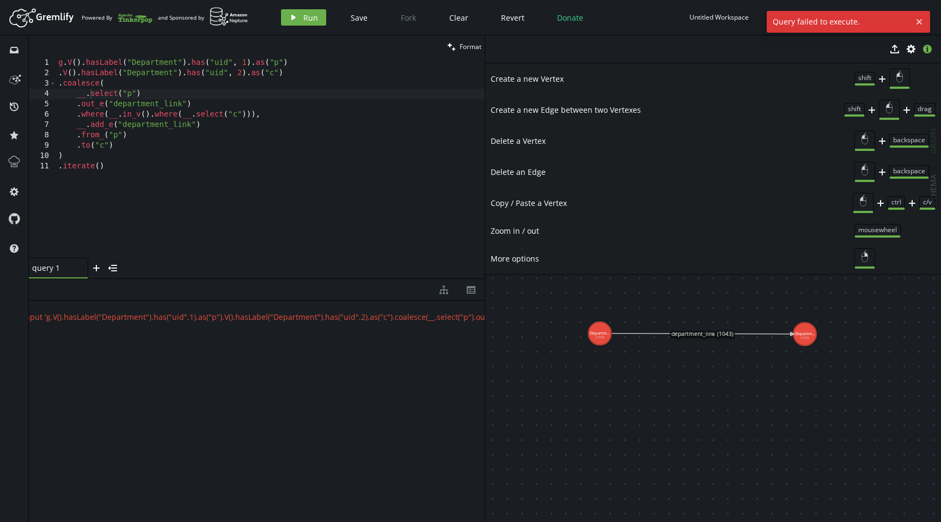
scroll to position [0, 0]
click at [262, 99] on div "g . V ( ) . hasLabel ( "Department" ) . has ( "uid" , 1 ) . as ( "p" ) . V ( ) …" at bounding box center [270, 168] width 428 height 220
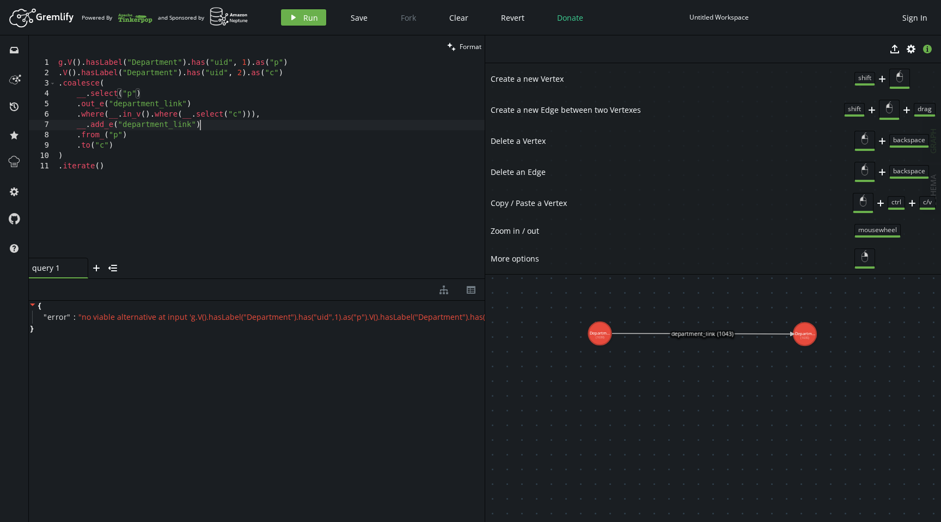
click at [234, 123] on div "g . V ( ) . hasLabel ( "Department" ) . has ( "uid" , 1 ) . as ( "p" ) . V ( ) …" at bounding box center [270, 168] width 428 height 220
click at [235, 180] on div "g . V ( ) . hasLabel ( "Department" ) . has ( "uid" , 1 ) . as ( "p" ) . V ( ) …" at bounding box center [270, 168] width 428 height 220
click at [59, 77] on div "g . V ( ) . hasLabel ( "Department" ) . has ( "uid" , 1 ) . as ( "p" ) . V ( ) …" at bounding box center [270, 168] width 428 height 220
click at [302, 64] on div "g . V ( ) . hasLabel ( "Department" ) . has ( "uid" , 1 ) . as ( "p" ) . V ( ) …" at bounding box center [270, 168] width 428 height 220
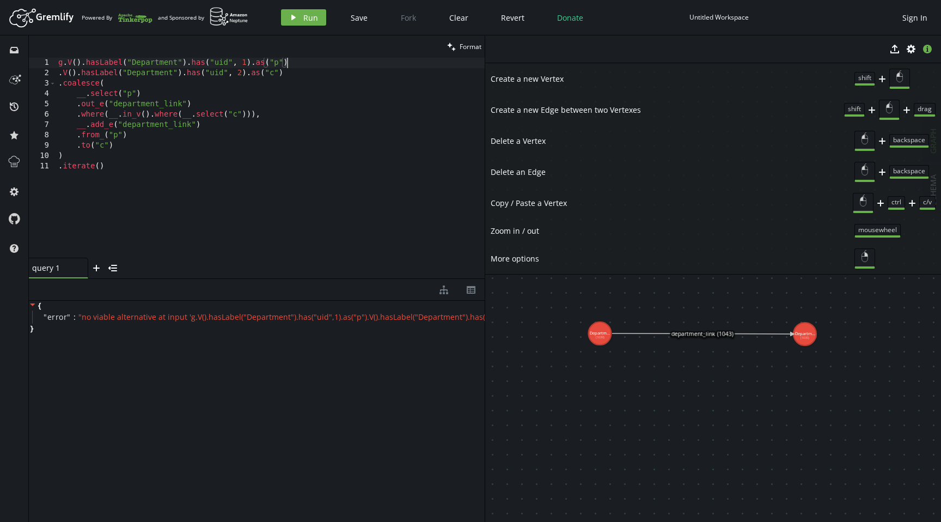
click at [92, 96] on div "g . V ( ) . hasLabel ( "Department" ) . has ( "uid" , 1 ) . as ( "p" ) . V ( ) …" at bounding box center [270, 168] width 428 height 220
click at [141, 143] on div "g . V ( ) . hasLabel ( "Department" ) . has ( "uid" , 1 ) . as ( "p" ) . V ( ) …" at bounding box center [270, 168] width 428 height 220
click at [102, 136] on div "g . V ( ) . hasLabel ( "Department" ) . has ( "uid" , 1 ) . as ( "p" ) . V ( ) …" at bounding box center [270, 168] width 428 height 220
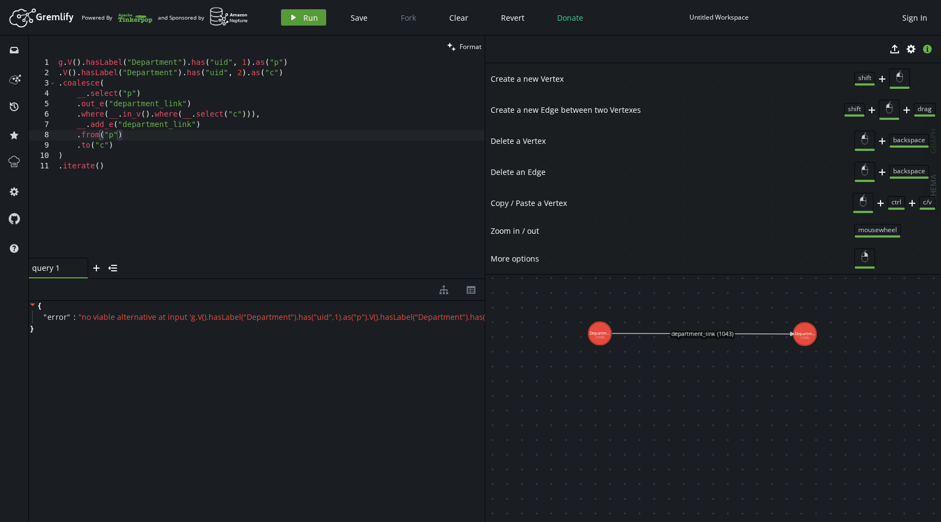
click at [310, 13] on span "Run" at bounding box center [310, 18] width 15 height 10
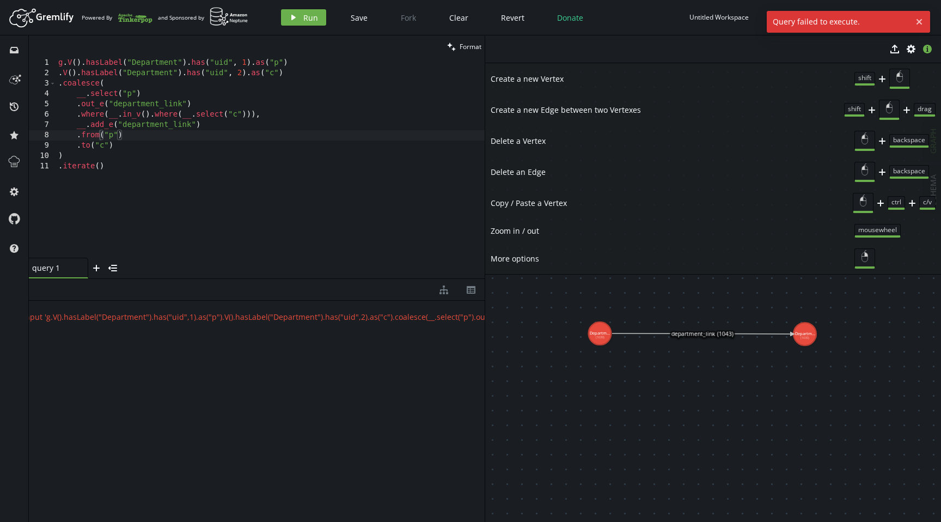
scroll to position [0, 0]
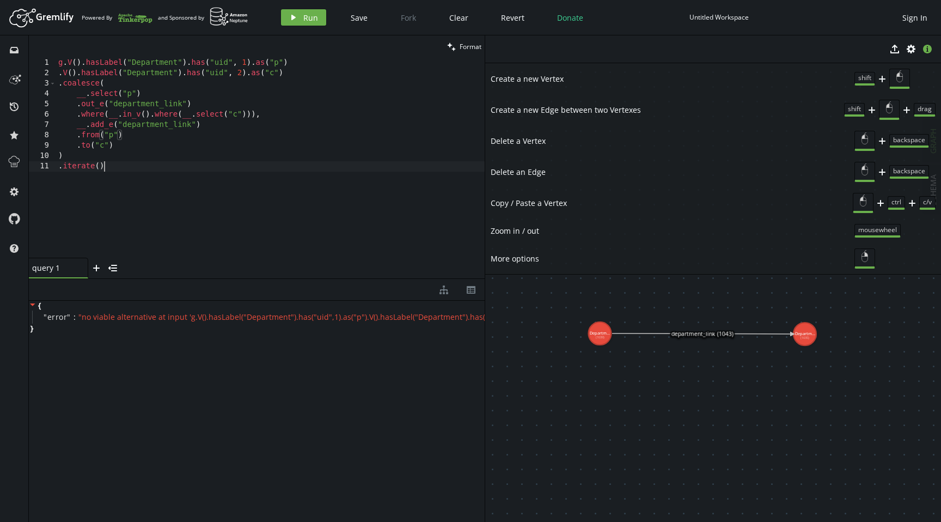
click at [140, 183] on div "g . V ( ) . hasLabel ( "Department" ) . has ( "uid" , 1 ) . as ( "p" ) . V ( ) …" at bounding box center [270, 168] width 428 height 220
click at [77, 107] on div "g . V ( ) . hasLabel ( "Department" ) . has ( "uid" , 1 ) . as ( "p" ) . V ( ) …" at bounding box center [270, 168] width 428 height 220
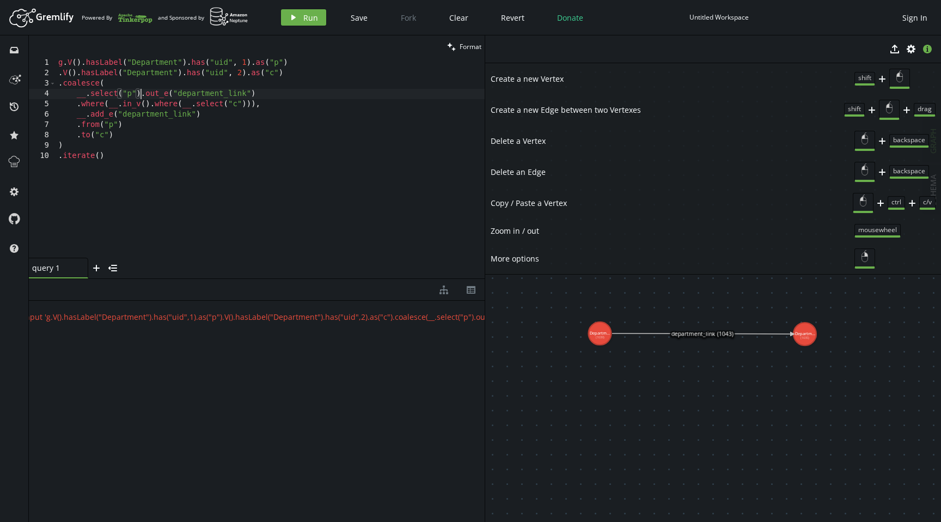
click at [78, 103] on div "g . V ( ) . hasLabel ( "Department" ) . has ( "uid" , 1 ) . as ( "p" ) . V ( ) …" at bounding box center [270, 168] width 428 height 220
click at [258, 148] on div "g . V ( ) . hasLabel ( "Department" ) . has ( "uid" , 1 ) . as ( "p" ) . V ( ) …" at bounding box center [267, 168] width 433 height 220
click at [301, 16] on button "play Run" at bounding box center [303, 17] width 45 height 16
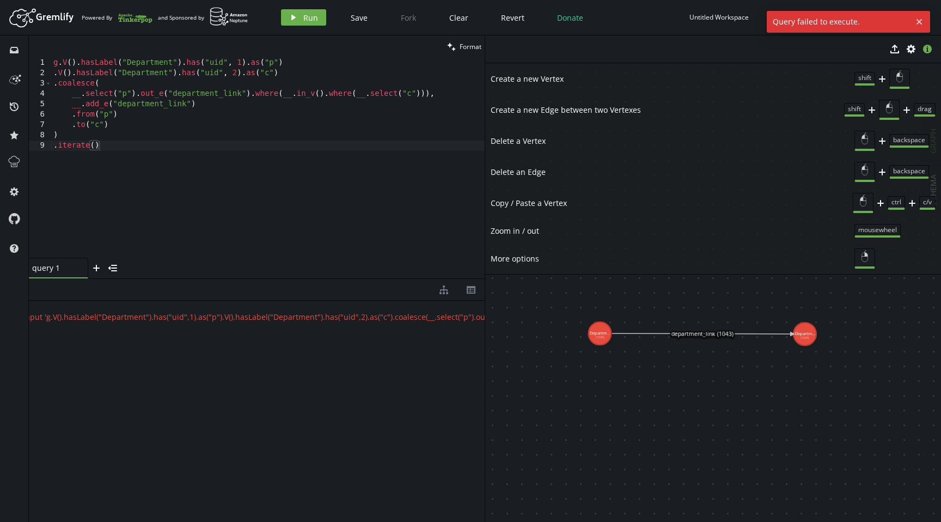
scroll to position [0, 0]
click at [296, 13] on button "play Run" at bounding box center [303, 17] width 45 height 16
click at [293, 208] on div "g . V ( ) . hasLabel ( "Department" ) . has ( "uid" , 1 ) . as ( "p" ) . V ( ) …" at bounding box center [267, 168] width 433 height 220
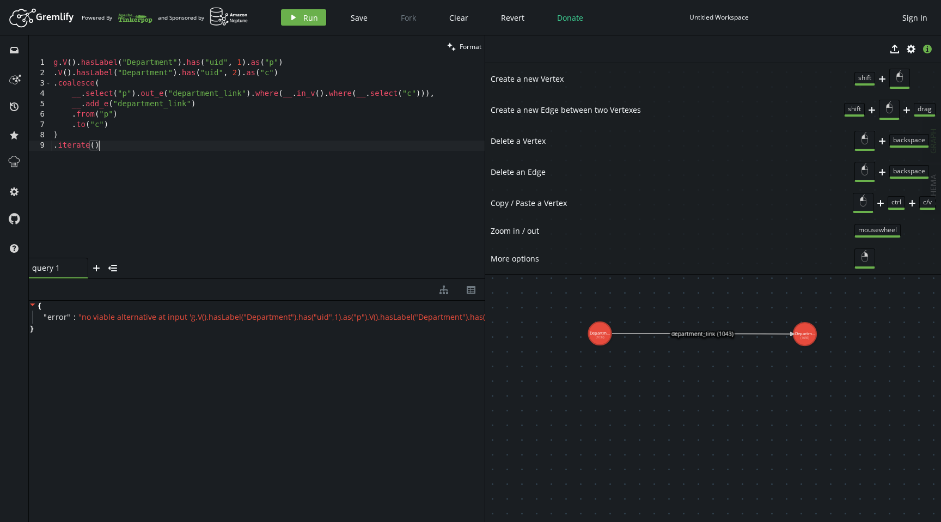
click at [55, 73] on div "g . V ( ) . hasLabel ( "Department" ) . has ( "uid" , 1 ) . as ( "p" ) . V ( ) …" at bounding box center [267, 168] width 433 height 220
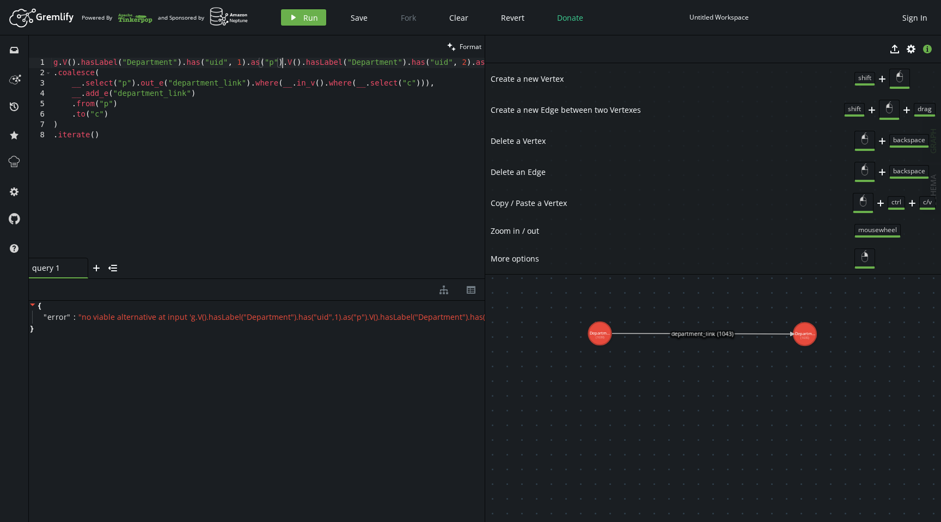
click at [55, 75] on div "g . V ( ) . hasLabel ( "Department" ) . has ( "uid" , 1 ) . as ( "p" ) . V ( ) …" at bounding box center [279, 166] width 457 height 216
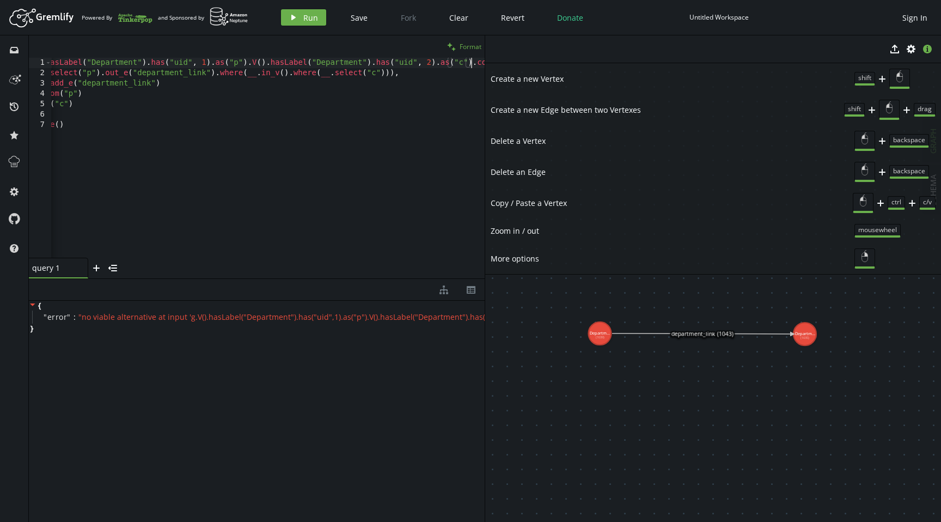
click at [476, 46] on span "Format" at bounding box center [470, 46] width 22 height 9
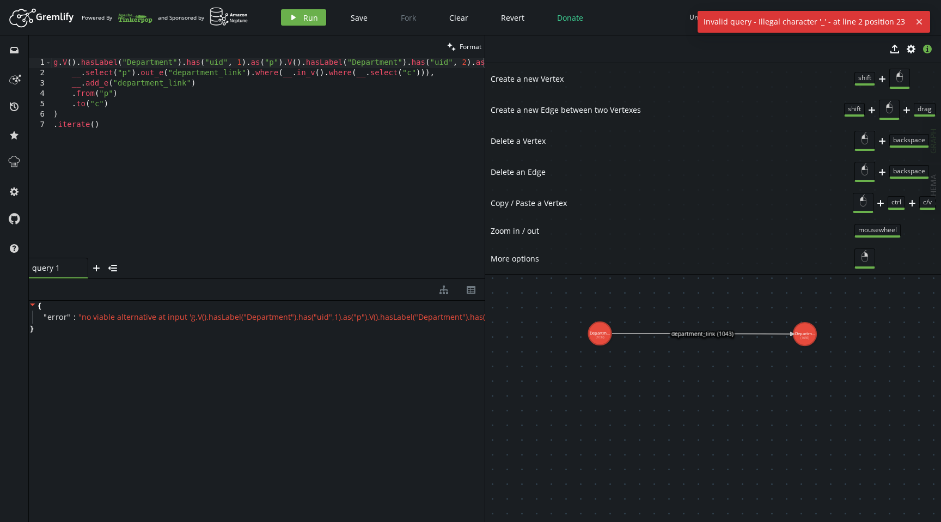
scroll to position [0, 0]
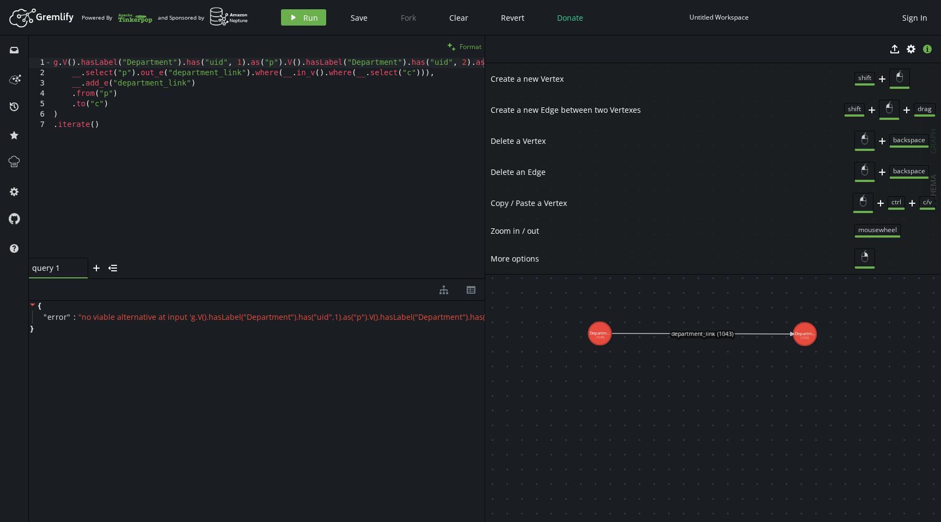
click at [448, 45] on icon "button" at bounding box center [451, 46] width 9 height 9
click at [87, 74] on div "g . V ( ) . hasLabel ( "Department" ) . has ( "uid" , 1 ) . as ( "p" ) . V ( ) …" at bounding box center [302, 166] width 503 height 216
click at [306, 18] on span "Run" at bounding box center [310, 18] width 15 height 10
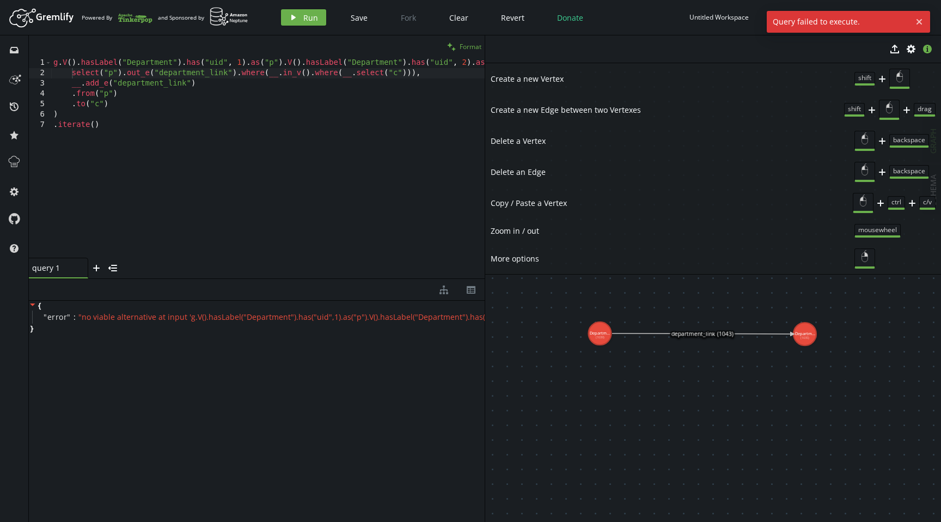
click at [466, 43] on span "Format" at bounding box center [470, 46] width 22 height 9
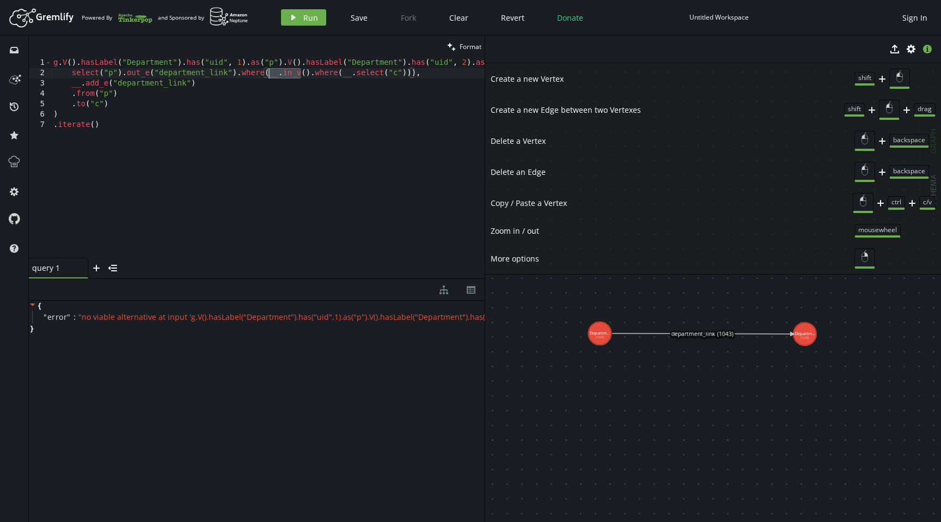
drag, startPoint x: 300, startPoint y: 75, endPoint x: 269, endPoint y: 76, distance: 30.5
click at [269, 76] on div "g . V ( ) . hasLabel ( "Department" ) . has ( "uid" , 1 ) . as ( "p" ) . V ( ) …" at bounding box center [302, 166] width 503 height 216
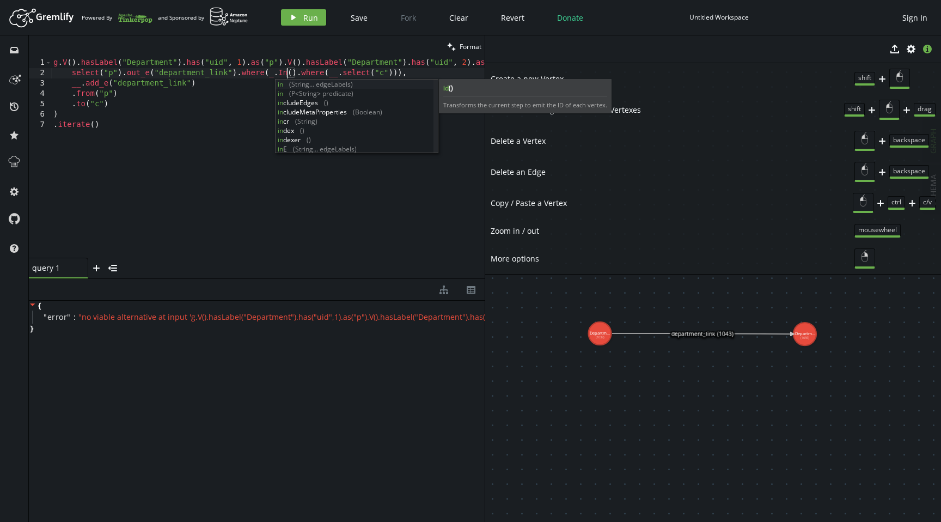
scroll to position [0, 233]
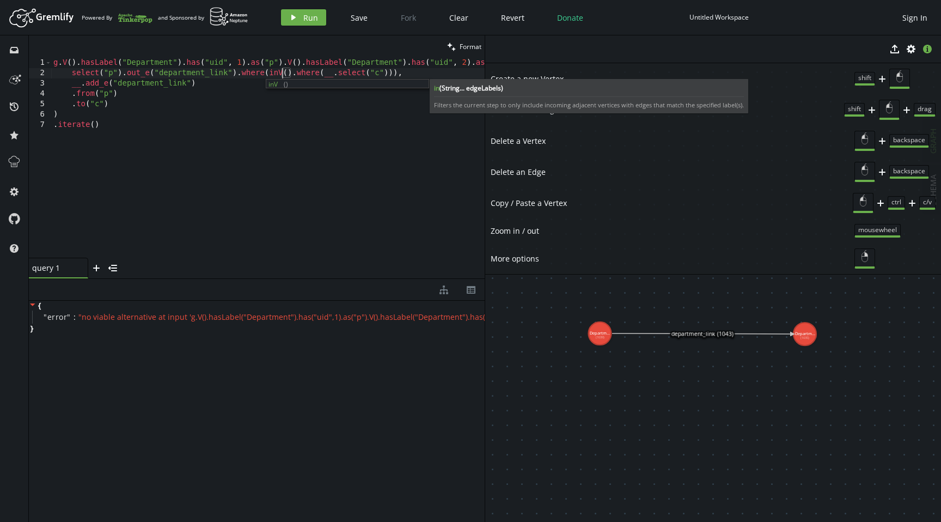
click at [261, 121] on div "g . V ( ) . hasLabel ( "Department" ) . has ( "uid" , 1 ) . as ( "p" ) . V ( ) …" at bounding box center [302, 166] width 503 height 216
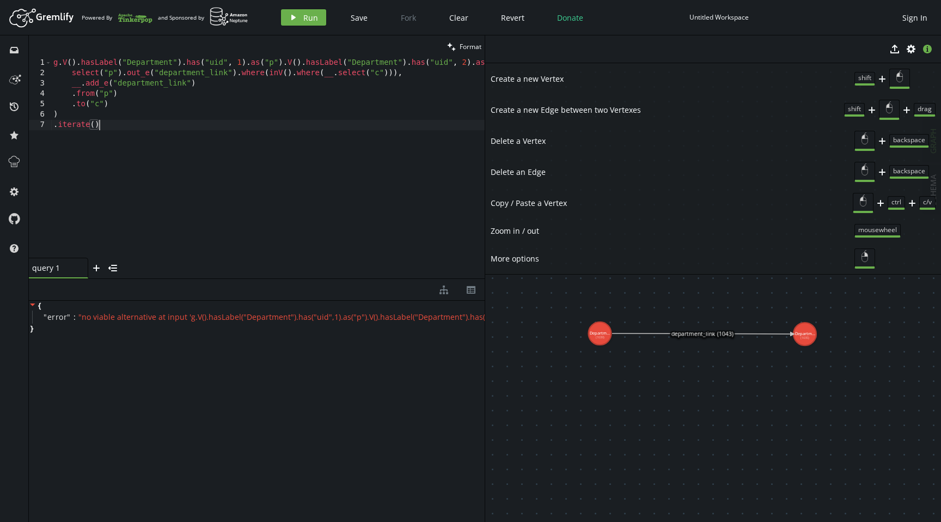
scroll to position [0, 45]
drag, startPoint x: 336, startPoint y: 74, endPoint x: 336, endPoint y: 83, distance: 8.7
click at [336, 73] on div "g . V ( ) . hasLabel ( "Department" ) . has ( "uid" , 1 ) . as ( "p" ) . V ( ) …" at bounding box center [302, 166] width 503 height 216
click at [299, 111] on div "g . V ( ) . hasLabel ( "Department" ) . has ( "uid" , 1 ) . as ( "p" ) . V ( ) …" at bounding box center [302, 166] width 503 height 216
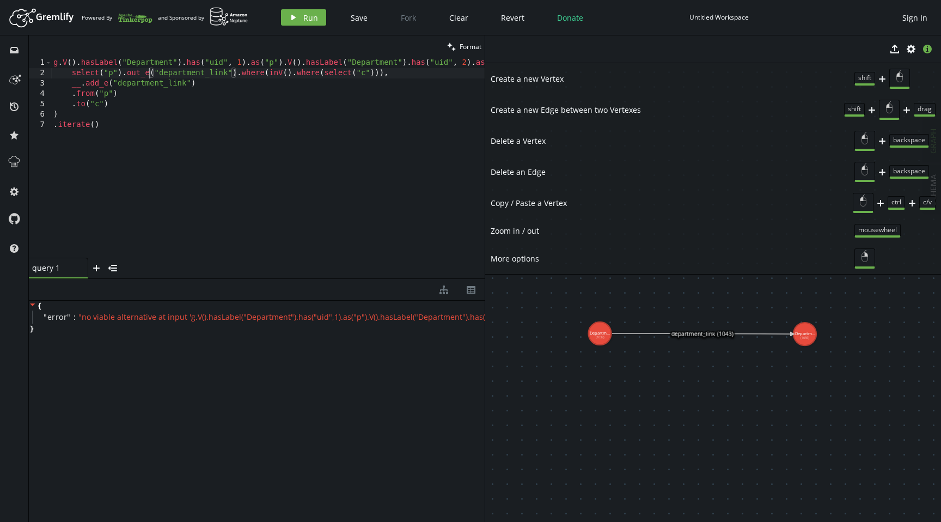
click at [149, 73] on div "g . V ( ) . hasLabel ( "Department" ) . has ( "uid" , 1 ) . as ( "p" ) . V ( ) …" at bounding box center [302, 166] width 503 height 216
click at [162, 161] on div "g . V ( ) . hasLabel ( "Department" ) . has ( "uid" , 1 ) . as ( "p" ) . V ( ) …" at bounding box center [302, 166] width 503 height 216
click at [84, 84] on div "g . V ( ) . hasLabel ( "Department" ) . has ( "uid" , 1 ) . as ( "p" ) . V ( ) …" at bounding box center [302, 166] width 503 height 216
click at [93, 85] on div "g . V ( ) . hasLabel ( "Department" ) . has ( "uid" , 1 ) . as ( "p" ) . V ( ) …" at bounding box center [302, 166] width 503 height 216
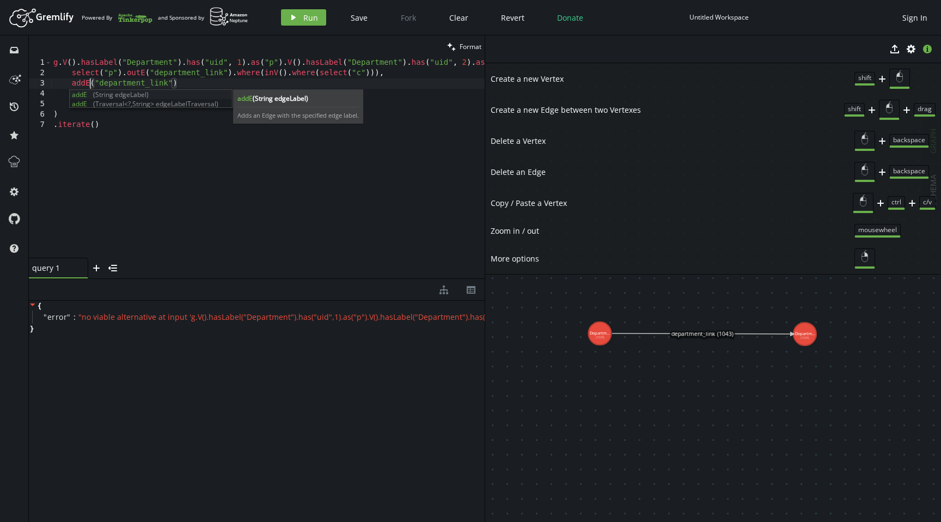
click at [128, 116] on div "g . V ( ) . hasLabel ( "Department" ) . has ( "uid" , 1 ) . as ( "p" ) . V ( ) …" at bounding box center [302, 166] width 503 height 216
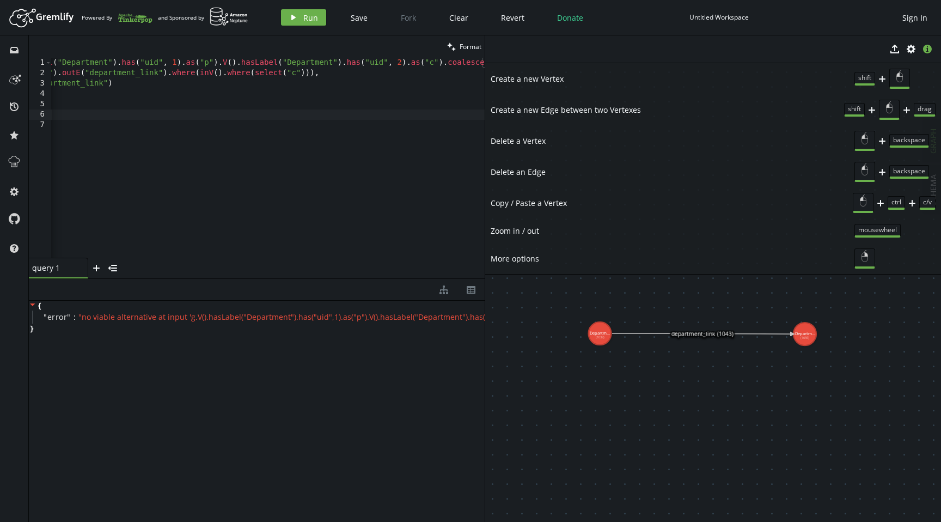
scroll to position [0, 70]
click at [316, 7] on div "Artboard Created with Sketch. Powered By and Sponsored by play Run Save Fork Cl…" at bounding box center [470, 18] width 930 height 22
click at [314, 16] on span "Run" at bounding box center [310, 18] width 15 height 10
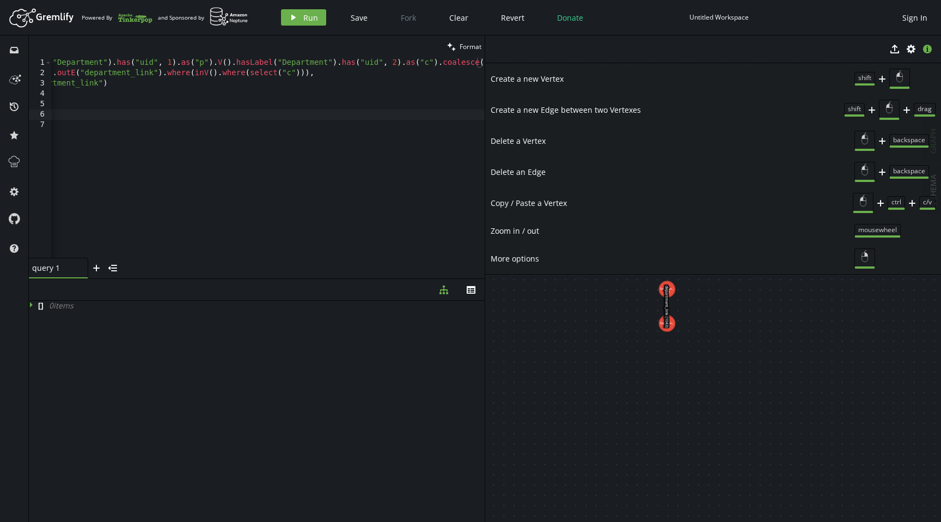
drag, startPoint x: 579, startPoint y: 324, endPoint x: 732, endPoint y: 476, distance: 215.9
drag, startPoint x: 670, startPoint y: 324, endPoint x: 769, endPoint y: 299, distance: 102.3
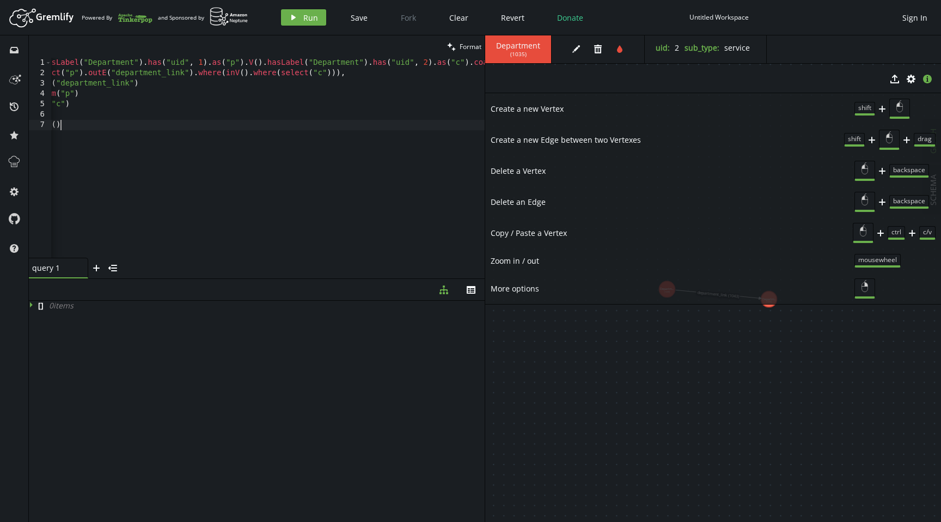
click at [385, 155] on div "g . V ( ) . hasLabel ( "Department" ) . has ( "uid" , 1 ) . as ( "p" ) . V ( ) …" at bounding box center [264, 166] width 503 height 216
click at [308, 18] on span "Run" at bounding box center [310, 18] width 15 height 10
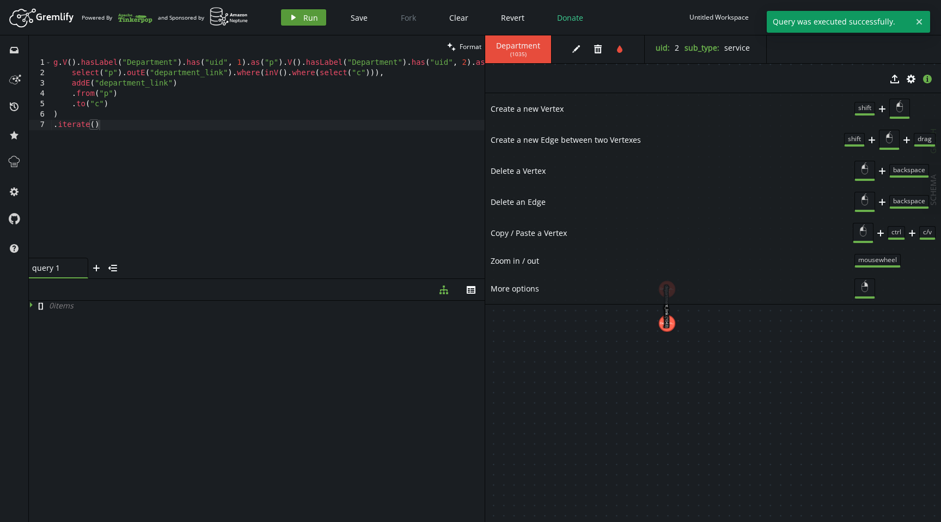
click at [308, 18] on span "Run" at bounding box center [310, 18] width 15 height 10
drag, startPoint x: 671, startPoint y: 324, endPoint x: 722, endPoint y: 438, distance: 124.5
click at [695, 367] on icon at bounding box center [694, 363] width 49 height 133
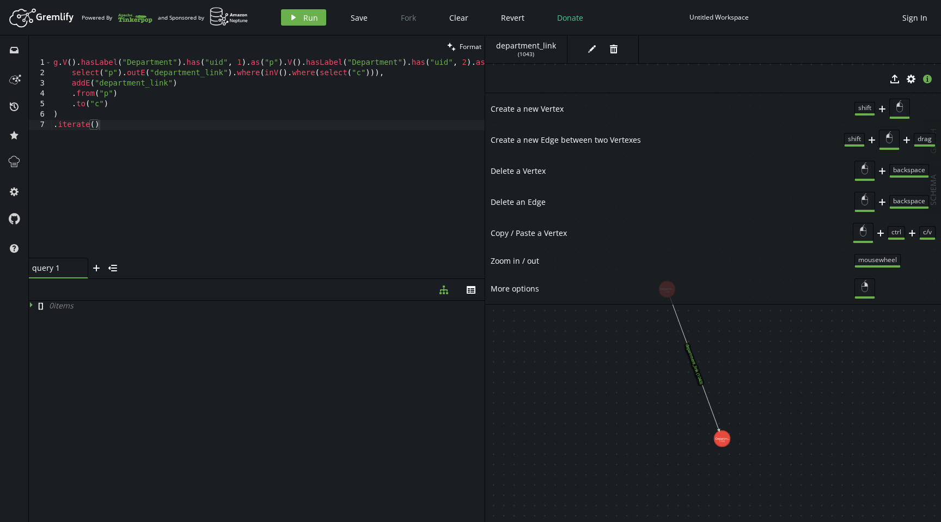
click at [695, 366] on icon at bounding box center [694, 363] width 49 height 133
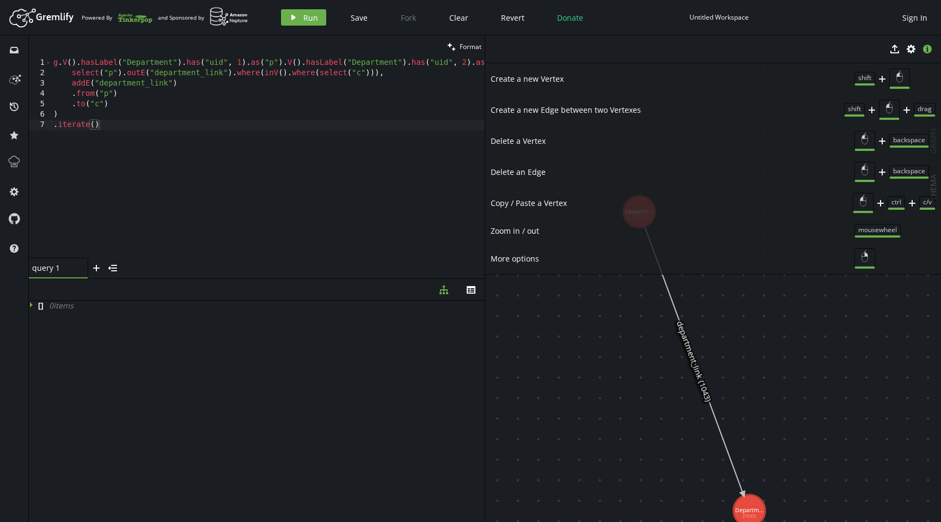
click at [682, 335] on icon at bounding box center [694, 361] width 98 height 267
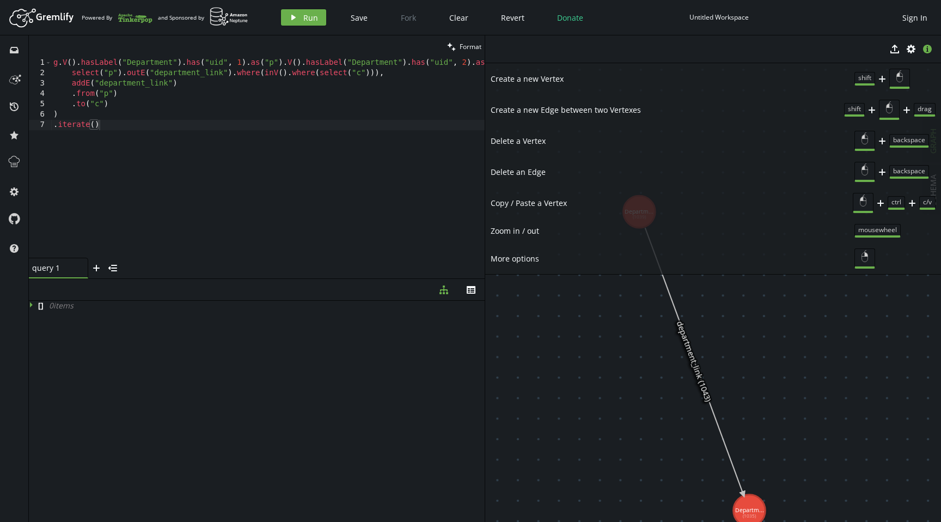
click at [923, 48] on icon "button" at bounding box center [927, 49] width 9 height 9
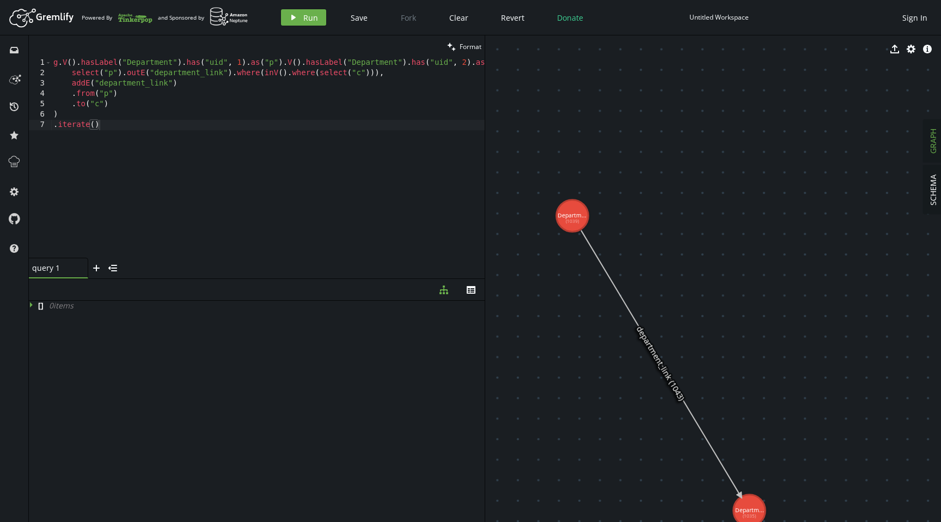
drag, startPoint x: 642, startPoint y: 216, endPoint x: 526, endPoint y: 205, distance: 116.5
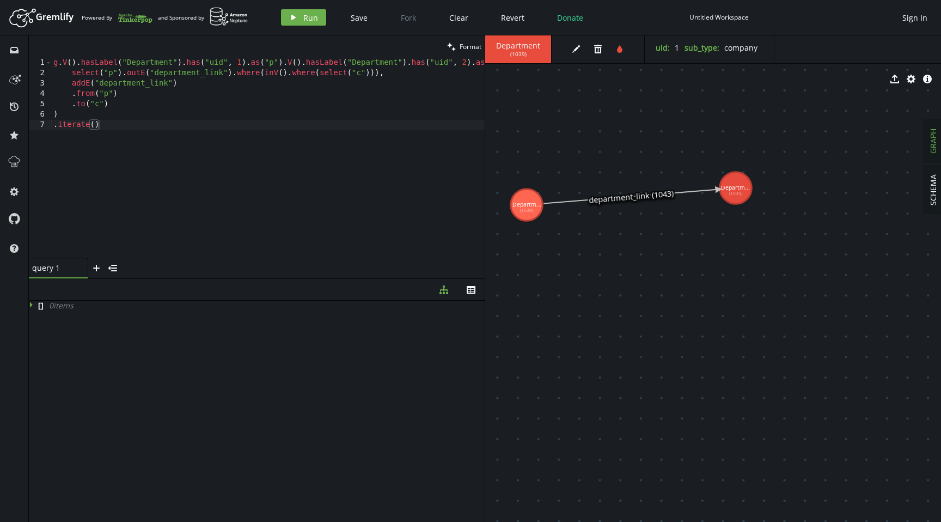
drag, startPoint x: 753, startPoint y: 509, endPoint x: 734, endPoint y: 188, distance: 321.7
click at [205, 127] on div "g . V ( ) . hasLabel ( "Department" ) . has ( "uid" , 1 ) . as ( "p" ) . V ( ) …" at bounding box center [302, 166] width 503 height 216
click at [211, 163] on div "g . V ( ) . hasLabel ( "Department" ) . has ( "uid" , 1 ) . as ( "p" ) . V ( ) …" at bounding box center [302, 166] width 503 height 216
click at [248, 117] on div "g . V ( ) . hasLabel ( "Department" ) . has ( "uid" , 1 ) . as ( "p" ) . V ( ) …" at bounding box center [302, 166] width 503 height 216
click at [468, 63] on div "g . V ( ) . hasLabel ( "Department" ) . has ( "uid" , 1 ) . as ( "p" ) . V ( ) …" at bounding box center [302, 166] width 503 height 216
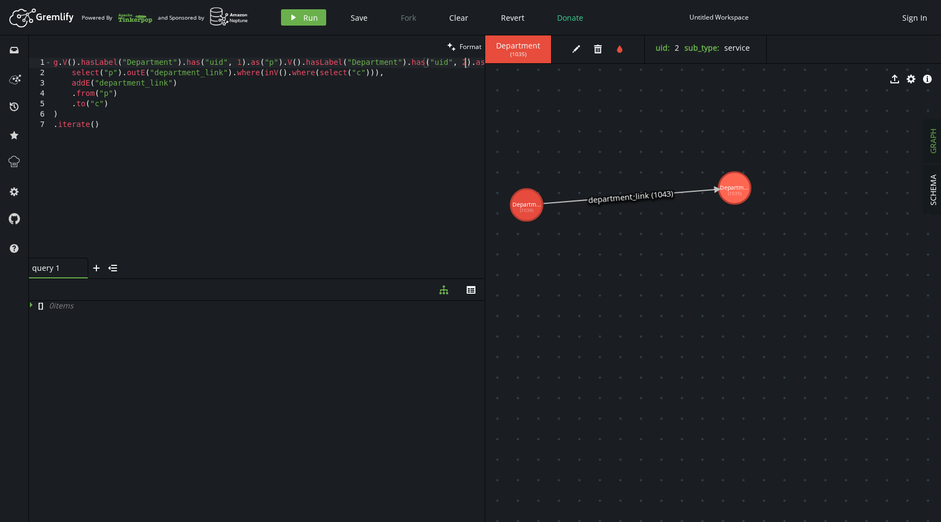
click at [221, 73] on div "g . V ( ) . hasLabel ( "Department" ) . has ( "uid" , 1 ) . as ( "p" ) . V ( ) …" at bounding box center [302, 166] width 503 height 216
click at [318, 16] on button "play Run" at bounding box center [303, 17] width 45 height 16
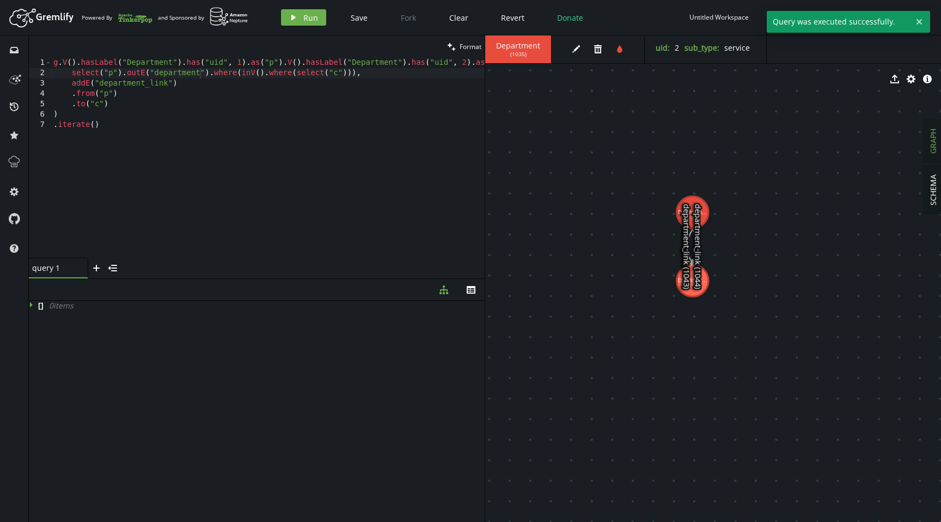
drag, startPoint x: 639, startPoint y: 281, endPoint x: 693, endPoint y: 281, distance: 53.9
click at [693, 281] on text "department_link (1044)" at bounding box center [697, 246] width 11 height 85
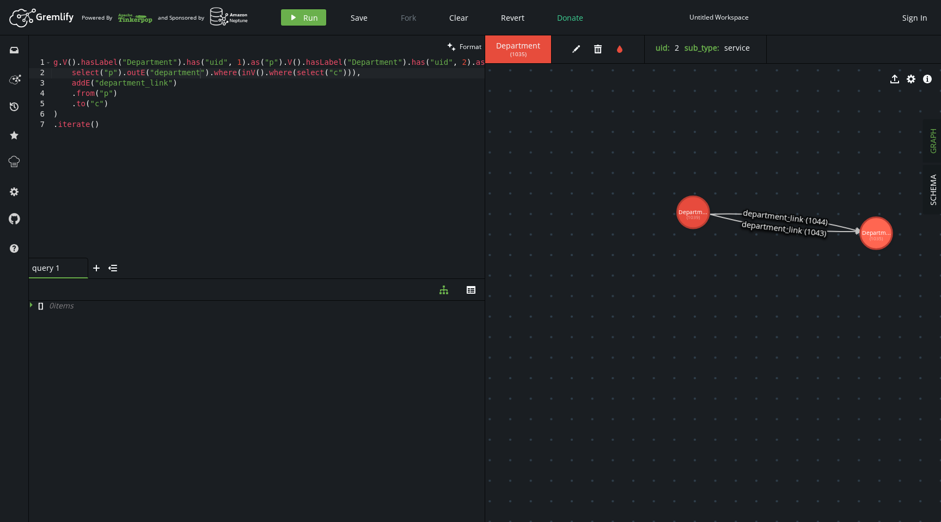
drag, startPoint x: 697, startPoint y: 289, endPoint x: 876, endPoint y: 233, distance: 187.2
click at [805, 218] on icon at bounding box center [784, 222] width 149 height 17
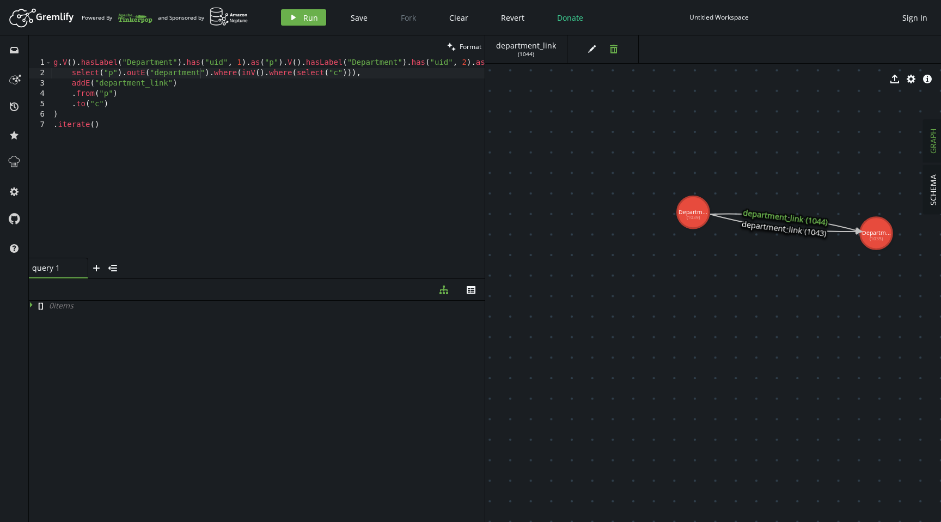
click at [611, 46] on icon "button" at bounding box center [614, 49] width 8 height 9
click at [169, 84] on div "g . V ( ) . hasLabel ( "Department" ) . has ( "uid" , 1 ) . as ( "p" ) . V ( ) …" at bounding box center [302, 166] width 503 height 216
click at [323, 22] on button "play Run" at bounding box center [303, 17] width 45 height 16
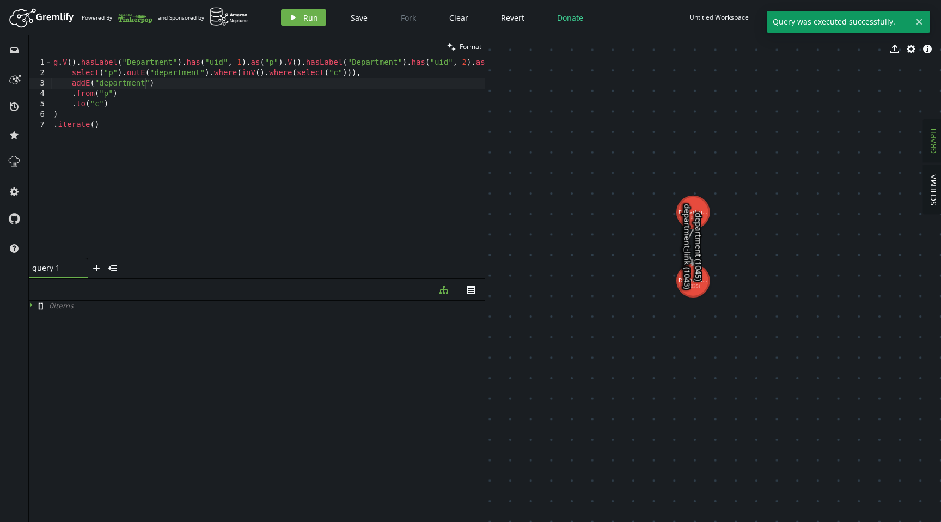
click at [698, 243] on icon at bounding box center [695, 246] width 5 height 34
click at [594, 48] on icon "button" at bounding box center [597, 49] width 8 height 9
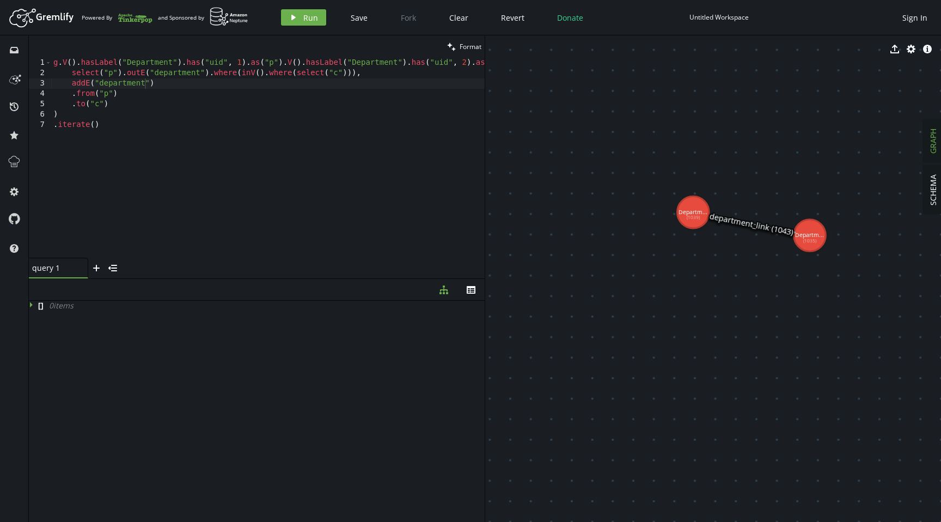
drag, startPoint x: 700, startPoint y: 280, endPoint x: 815, endPoint y: 215, distance: 132.6
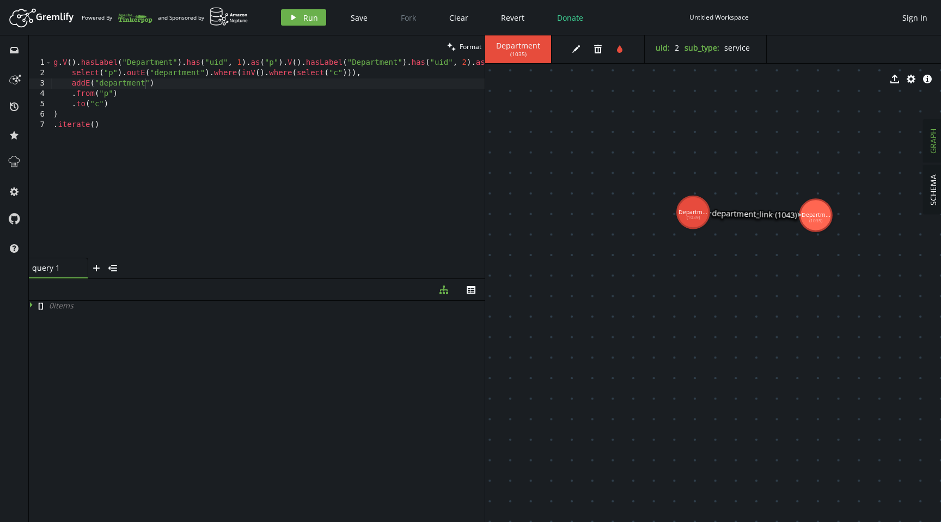
click at [144, 104] on div "g . V ( ) . hasLabel ( "Department" ) . has ( "uid" , 1 ) . as ( "p" ) . V ( ) …" at bounding box center [302, 166] width 503 height 216
click at [164, 111] on div "g . V ( ) . hasLabel ( "Department" ) . has ( "uid" , 1 ) . as ( "p" ) . V ( ) …" at bounding box center [302, 166] width 503 height 216
click at [342, 107] on div "g . V ( ) . hasLabel ( "Department" ) . has ( "uid" , 1 ) . as ( "p" ) . V ( ) …" at bounding box center [302, 166] width 503 height 216
type textarea ".to("c")"
